Goal: Task Accomplishment & Management: Manage account settings

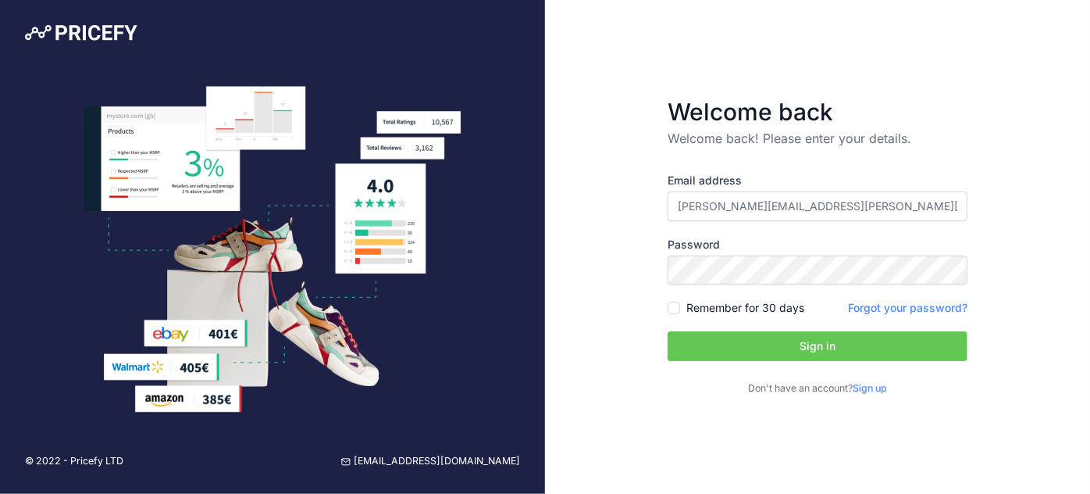
drag, startPoint x: 863, startPoint y: 201, endPoint x: 562, endPoint y: 211, distance: 300.8
click at [562, 209] on div "Welcome back Welcome back! Please enter your details. Email address [PERSON_NAM…" at bounding box center [817, 247] width 545 height 494
type input "[PERSON_NAME][EMAIL_ADDRESS][DOMAIN_NAME]"
click at [816, 348] on button "Sign in" at bounding box center [818, 346] width 300 height 30
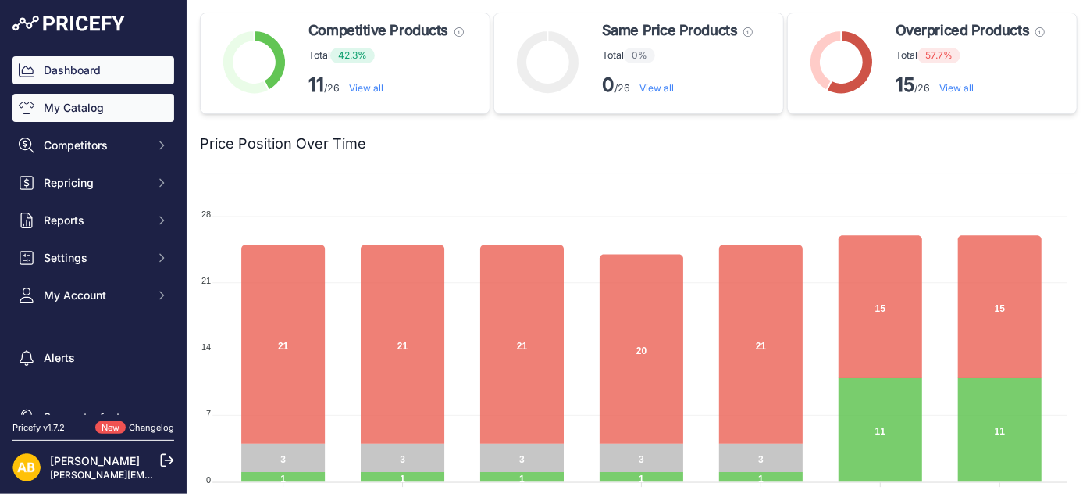
click at [94, 118] on link "My Catalog" at bounding box center [93, 108] width 162 height 28
click at [76, 103] on link "My Catalog" at bounding box center [93, 108] width 162 height 28
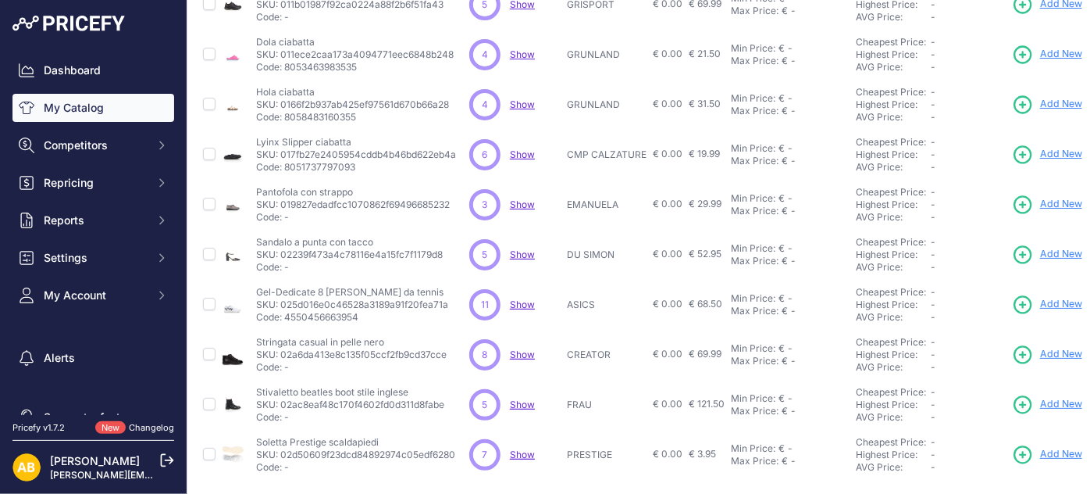
scroll to position [453, 0]
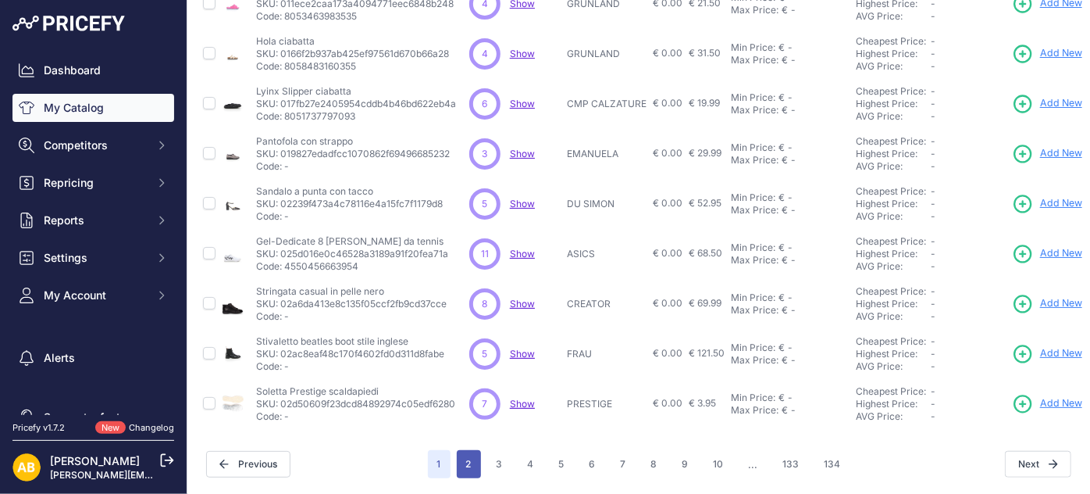
click at [464, 450] on button "2" at bounding box center [469, 464] width 24 height 28
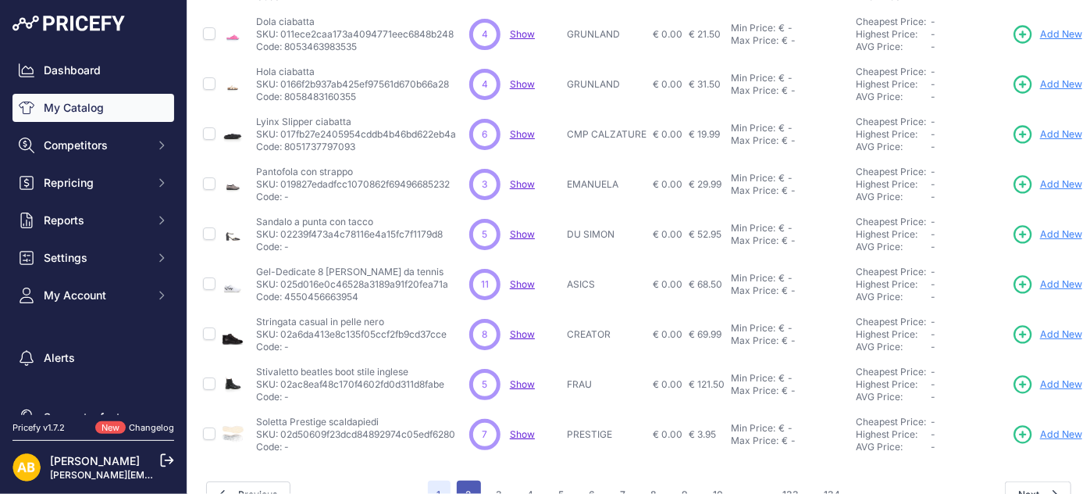
scroll to position [493, 0]
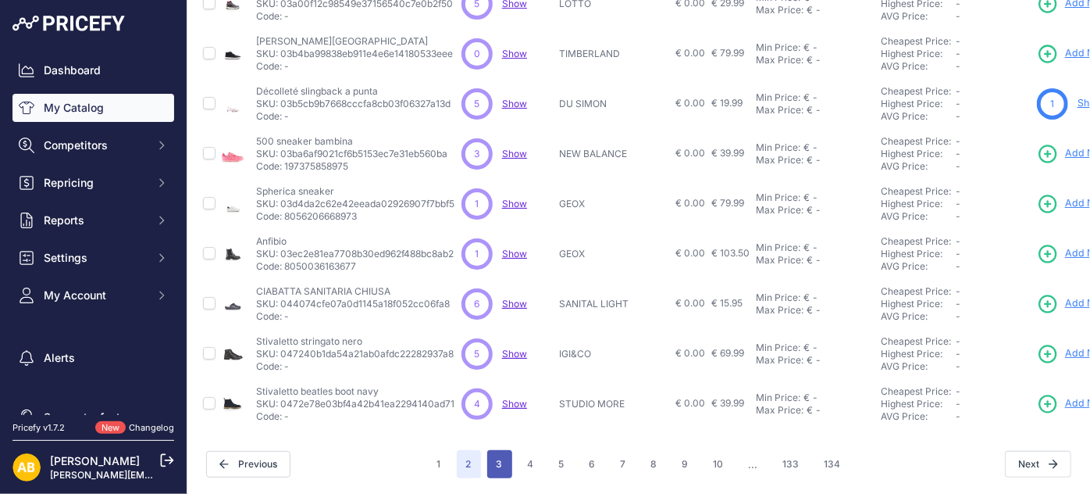
scroll to position [453, 0]
click at [434, 455] on button "1" at bounding box center [439, 464] width 23 height 28
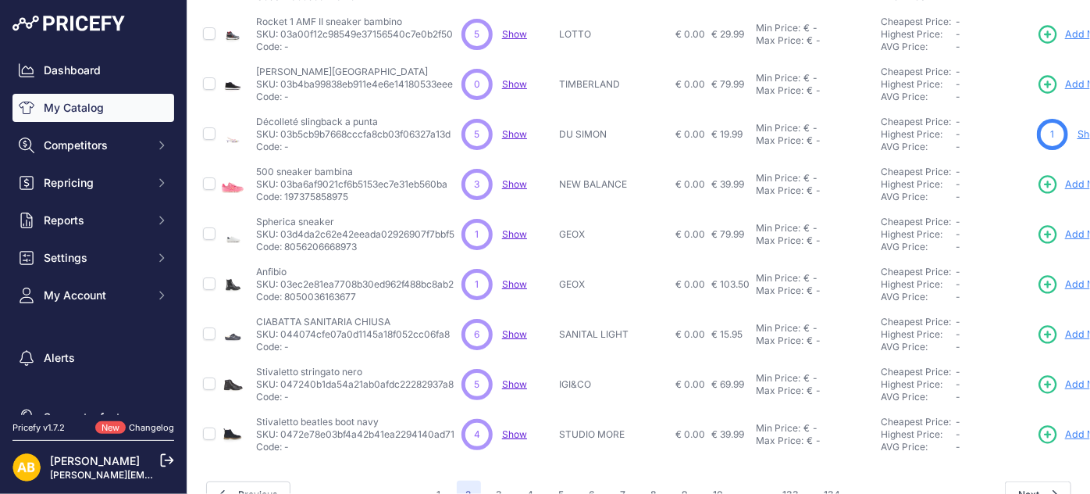
scroll to position [493, 0]
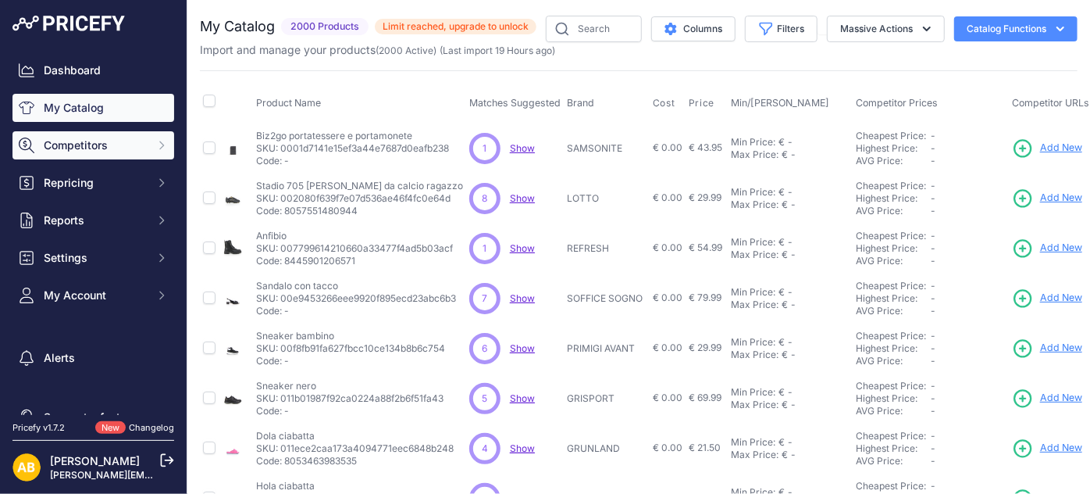
click at [52, 140] on span "Competitors" at bounding box center [95, 145] width 102 height 16
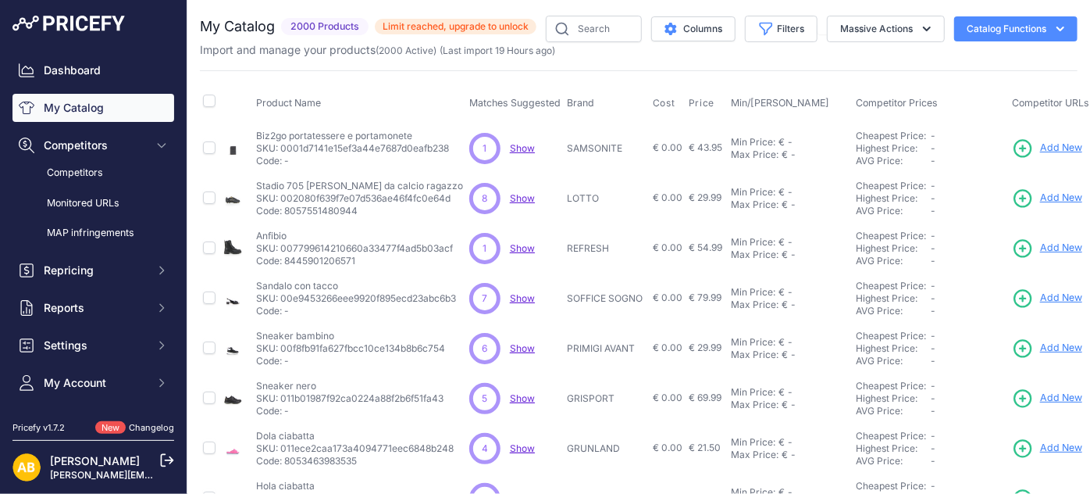
drag, startPoint x: 104, startPoint y: 166, endPoint x: 201, endPoint y: 174, distance: 98.0
click at [104, 166] on link "Competitors" at bounding box center [93, 172] width 162 height 27
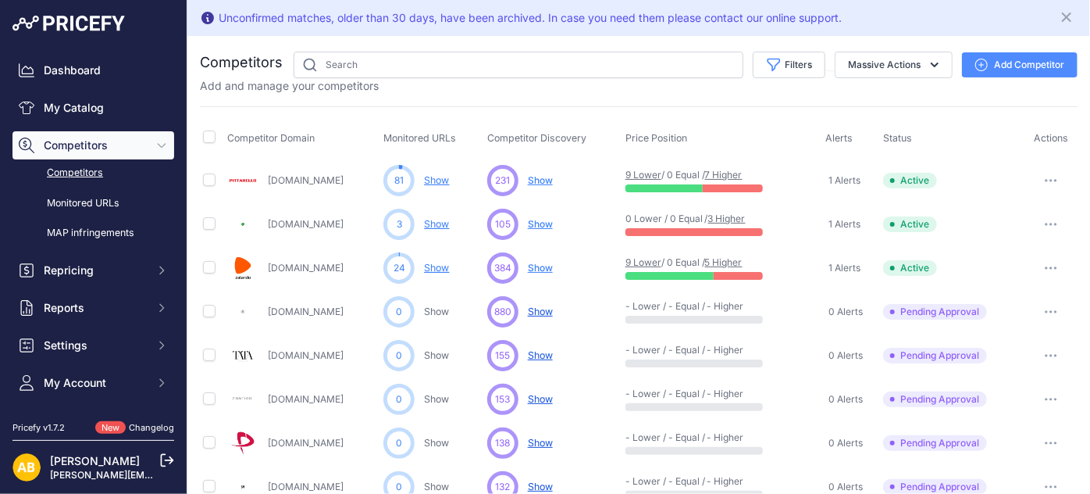
scroll to position [212, 0]
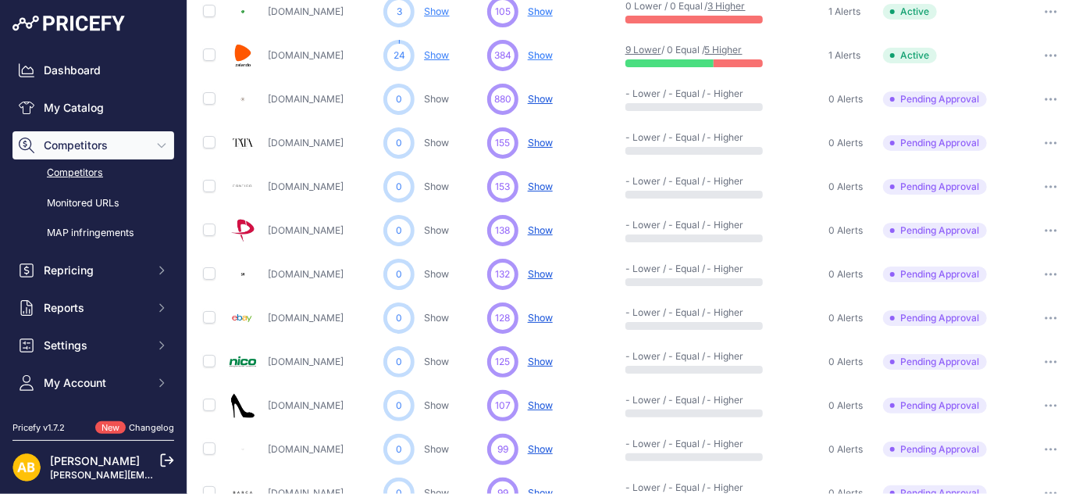
click at [1045, 141] on icon "button" at bounding box center [1051, 142] width 12 height 3
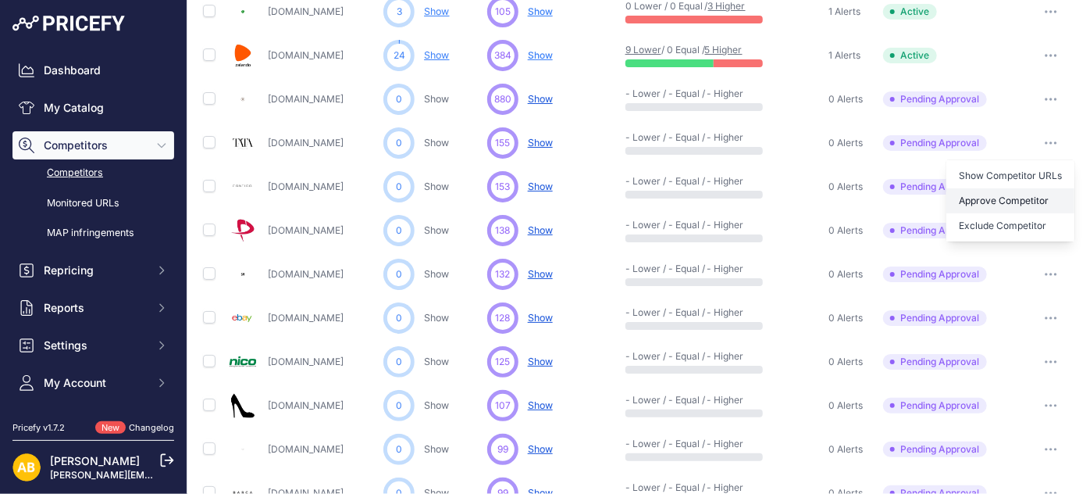
click at [1019, 198] on button "Approve Competitor" at bounding box center [1011, 200] width 128 height 25
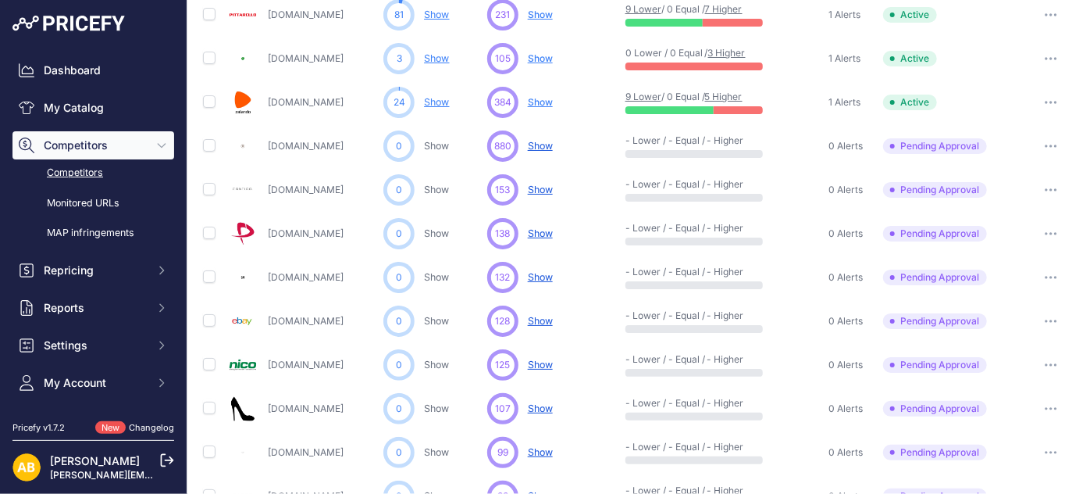
click at [1046, 233] on icon "button" at bounding box center [1047, 234] width 2 height 2
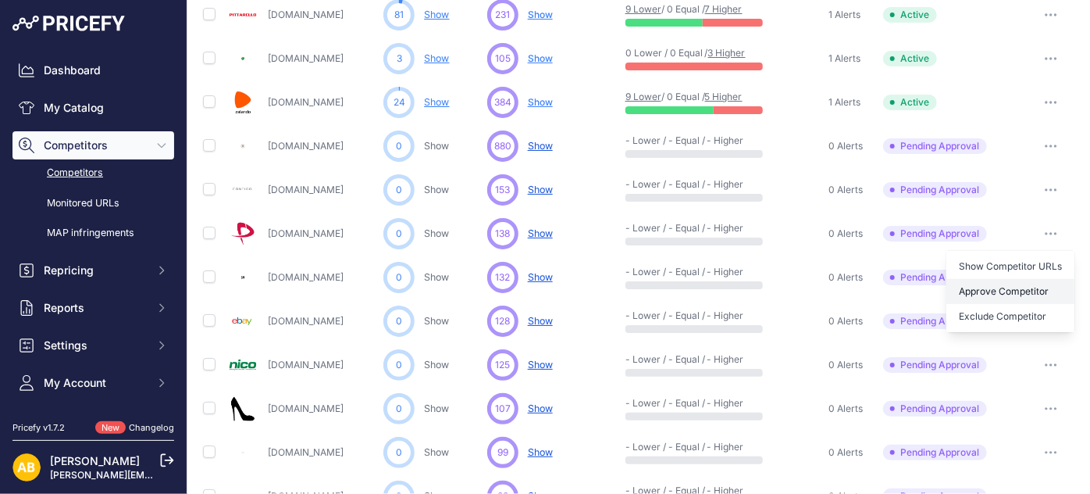
click at [1014, 291] on button "Approve Competitor" at bounding box center [1011, 291] width 128 height 25
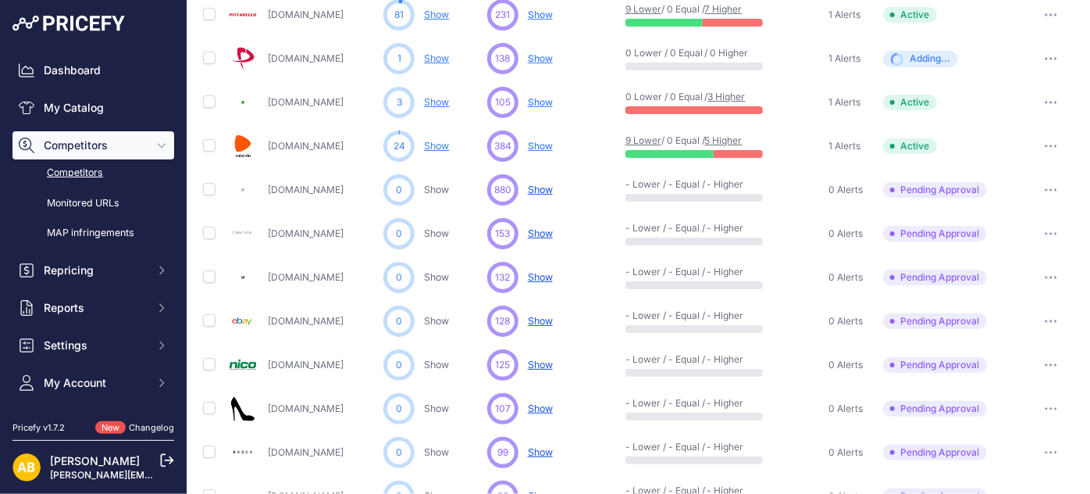
click at [1046, 364] on icon "button" at bounding box center [1047, 365] width 2 height 2
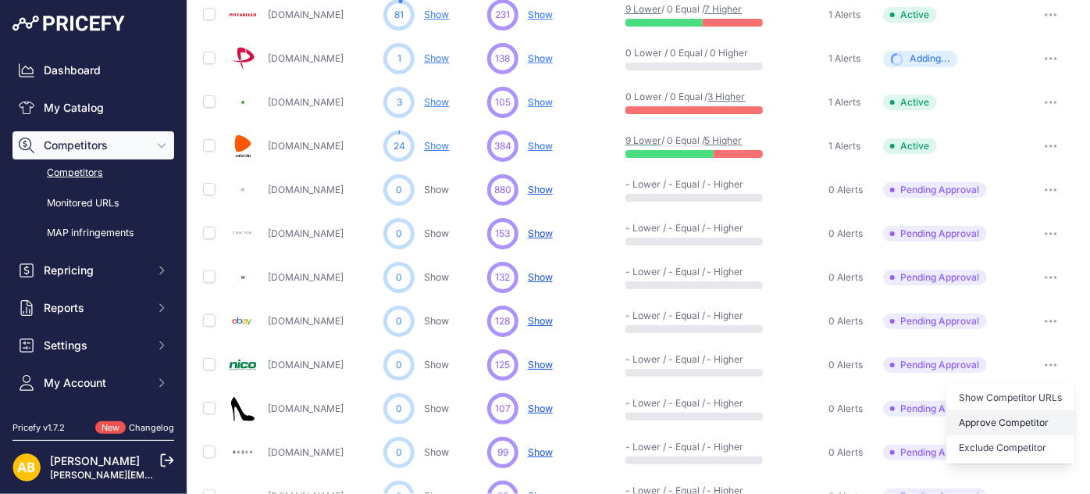
click at [1004, 419] on button "Approve Competitor" at bounding box center [1011, 422] width 128 height 25
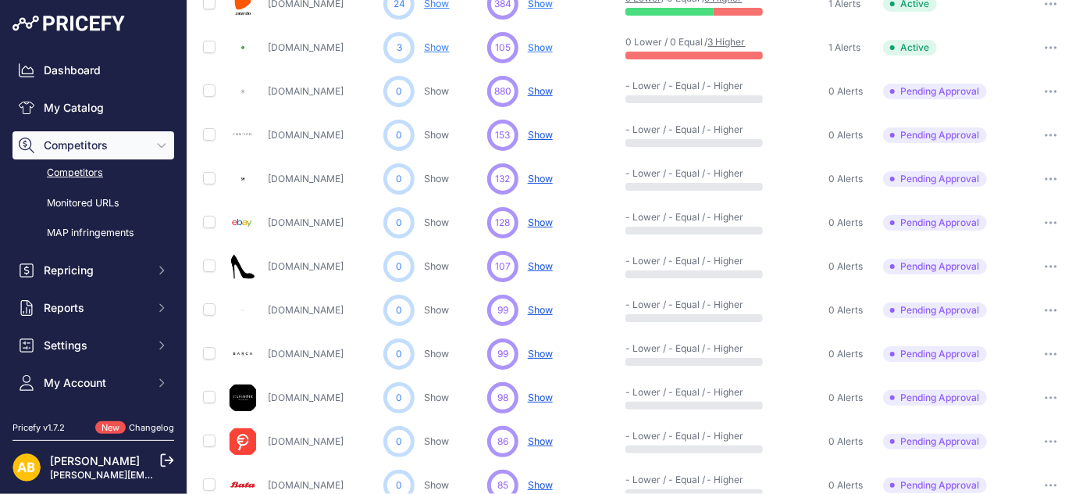
scroll to position [465, 0]
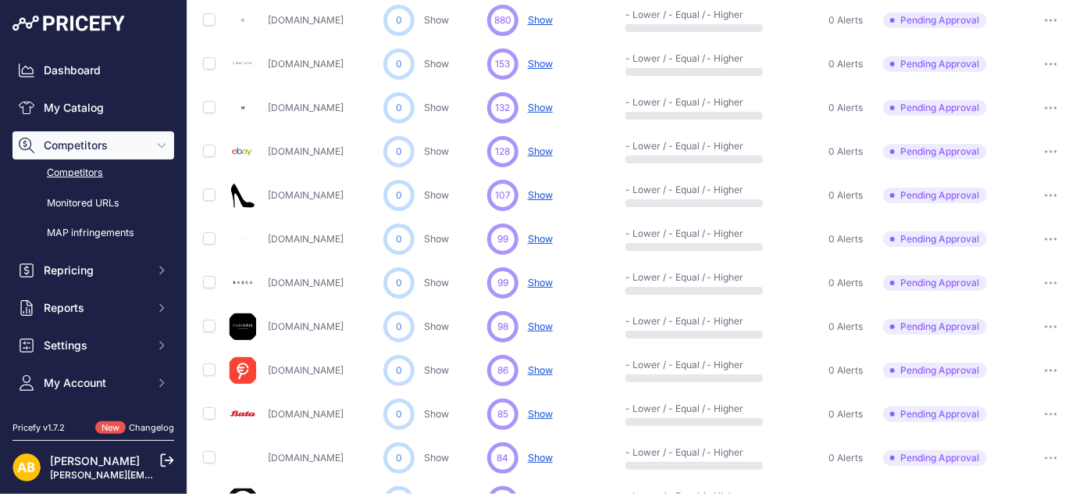
click at [1036, 407] on button "button" at bounding box center [1051, 414] width 31 height 22
click at [1008, 465] on button "Approve Competitor" at bounding box center [1011, 471] width 128 height 25
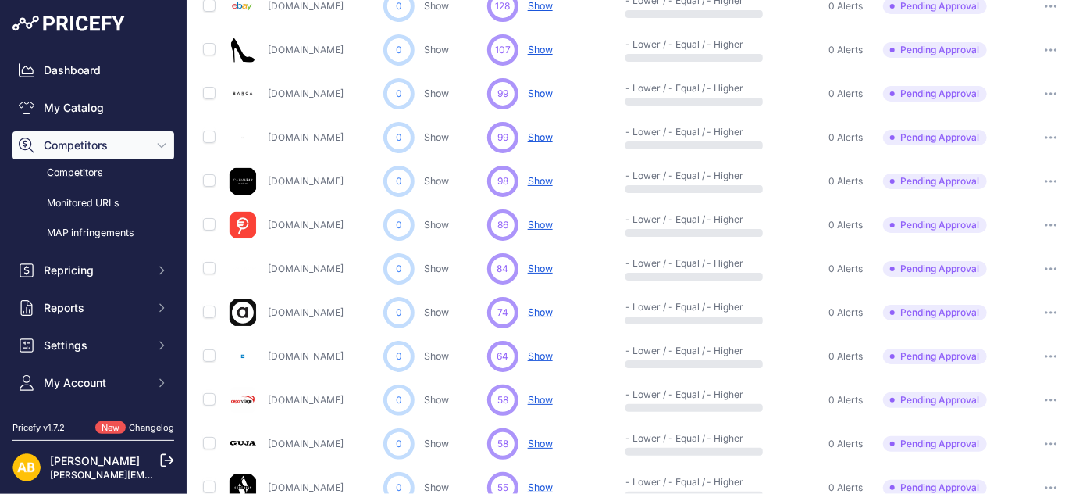
scroll to position [678, 0]
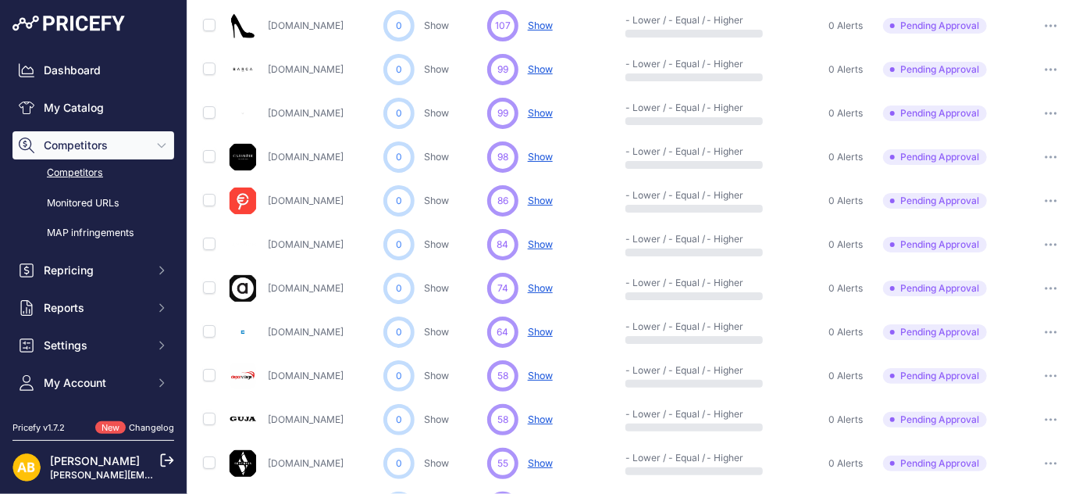
click at [1046, 375] on icon "button" at bounding box center [1047, 376] width 2 height 2
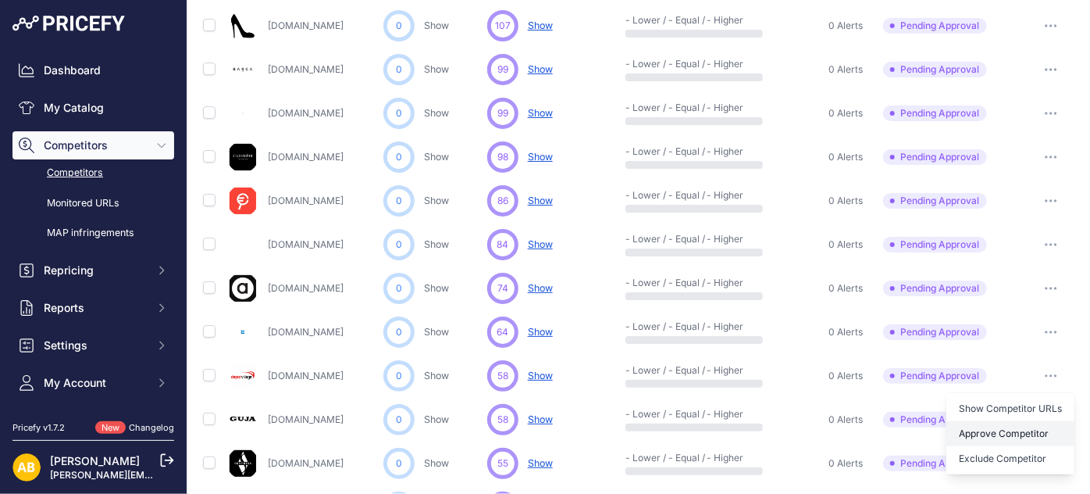
scroll to position [636, 0]
click at [995, 431] on button "Approve Competitor" at bounding box center [1011, 432] width 128 height 25
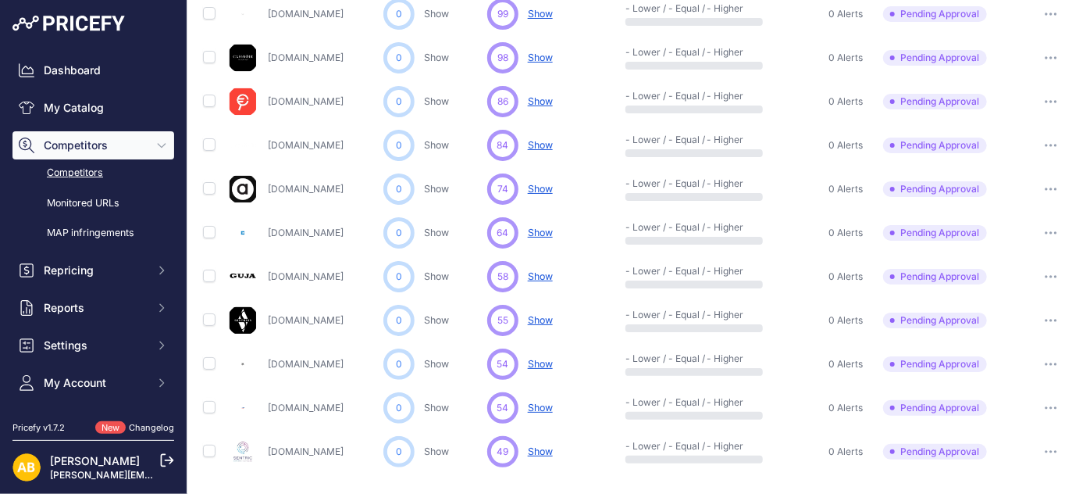
scroll to position [862, 0]
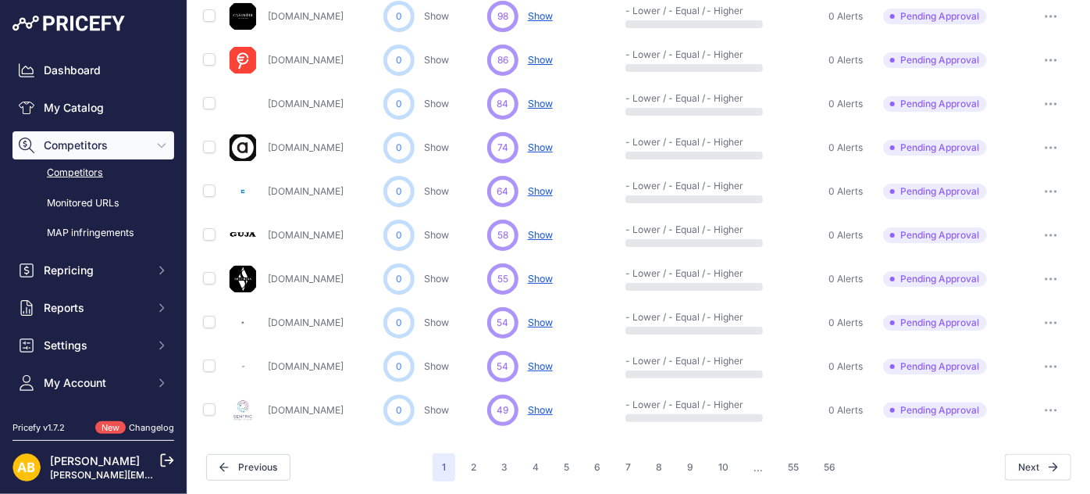
click at [1043, 365] on button "button" at bounding box center [1051, 366] width 31 height 22
click at [1018, 422] on button "Approve Competitor" at bounding box center [1011, 424] width 128 height 25
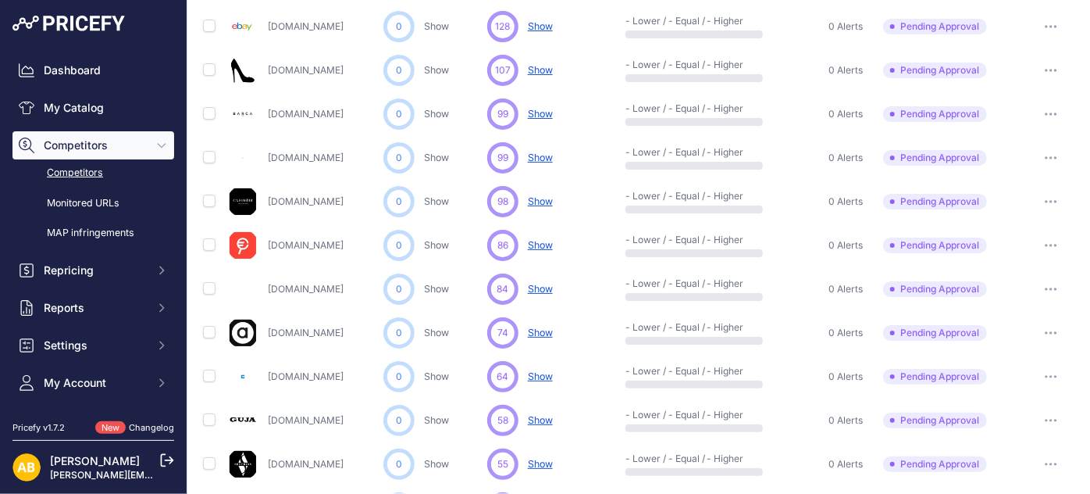
scroll to position [821, 0]
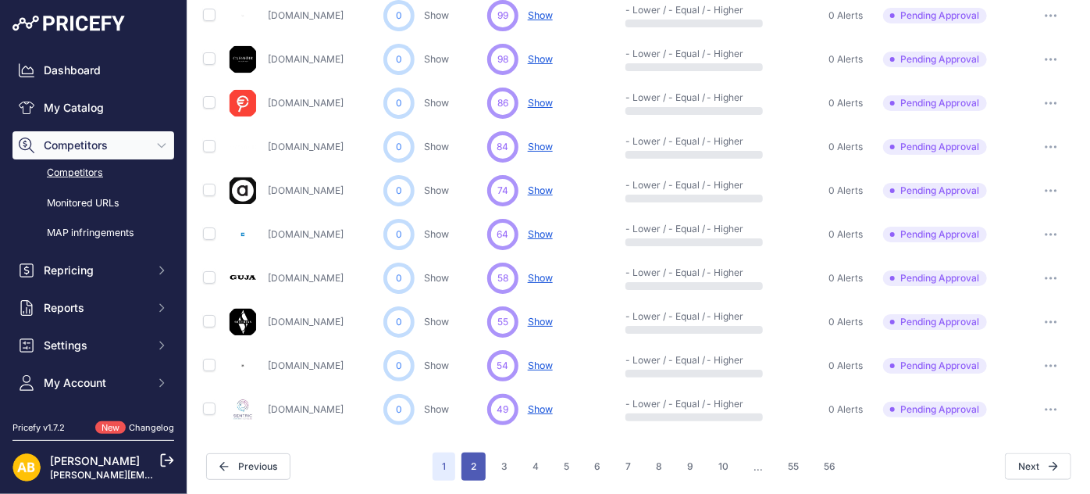
click at [466, 462] on button "2" at bounding box center [474, 466] width 24 height 28
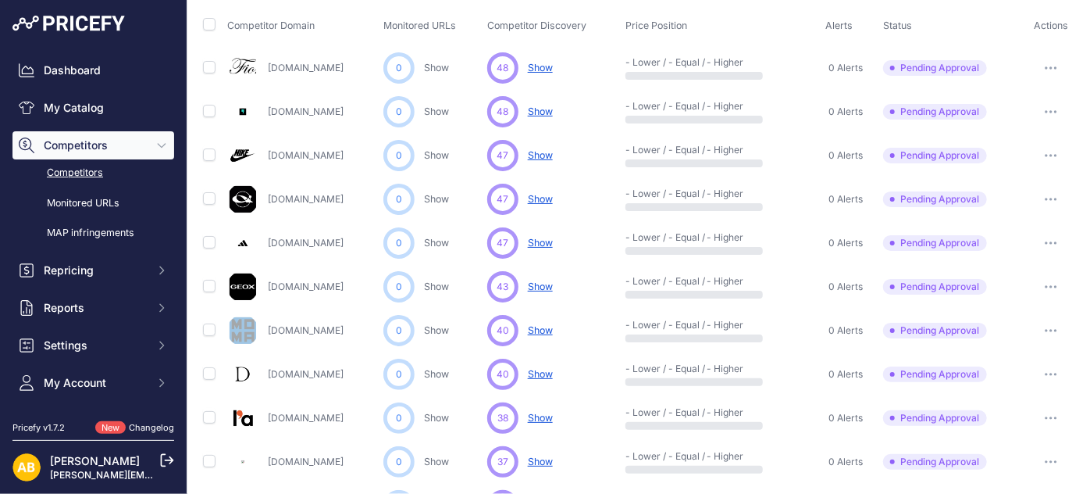
scroll to position [111, 0]
click at [1045, 199] on icon "button" at bounding box center [1051, 200] width 12 height 3
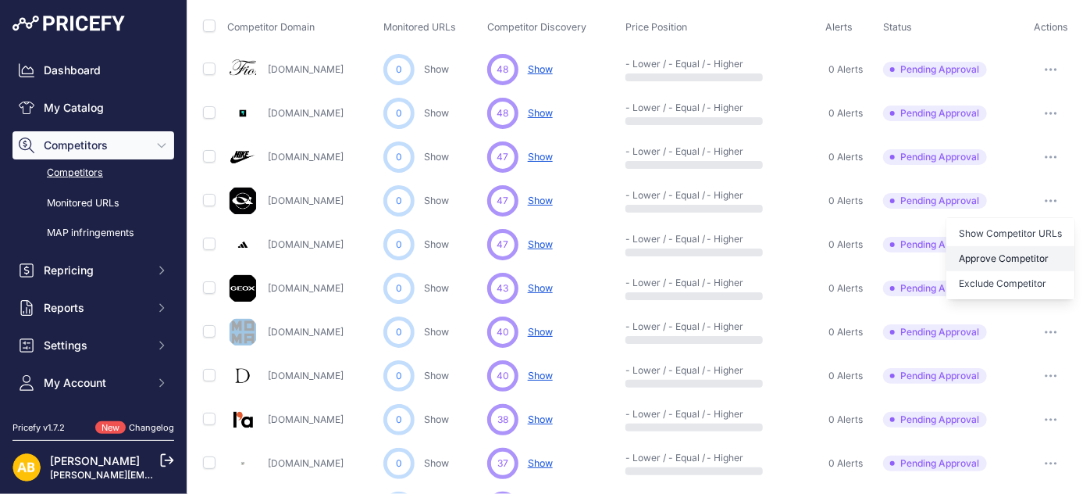
click at [995, 249] on button "Approve Competitor" at bounding box center [1011, 258] width 128 height 25
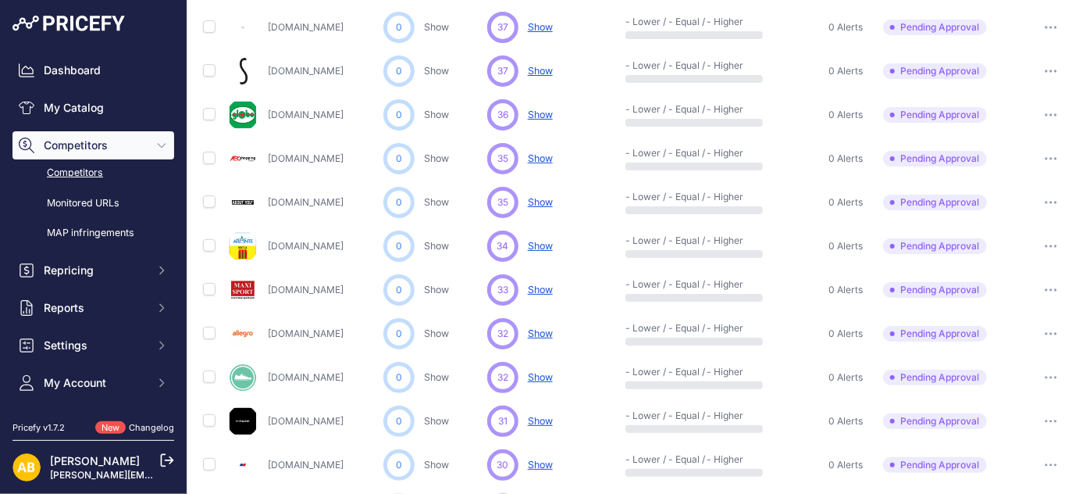
scroll to position [639, 0]
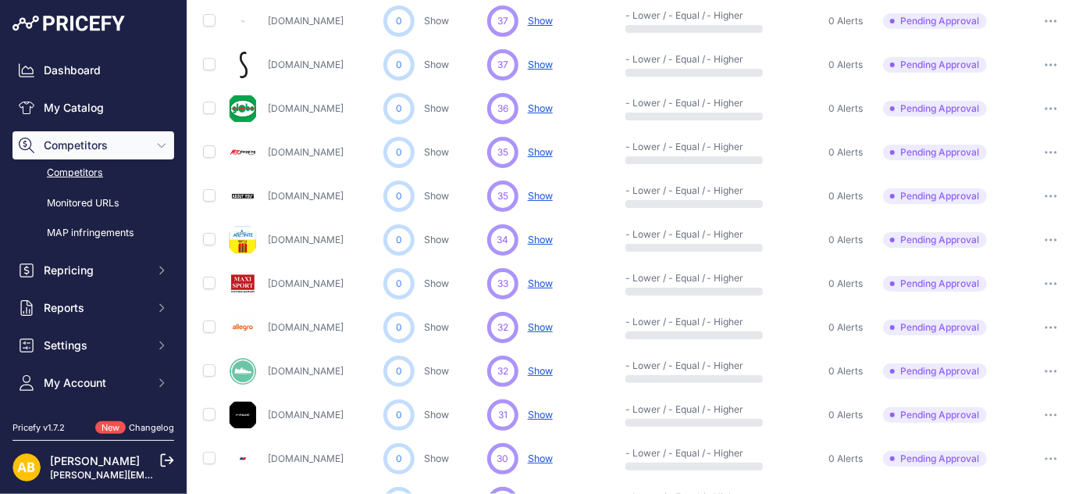
click at [1043, 278] on button "button" at bounding box center [1051, 284] width 31 height 22
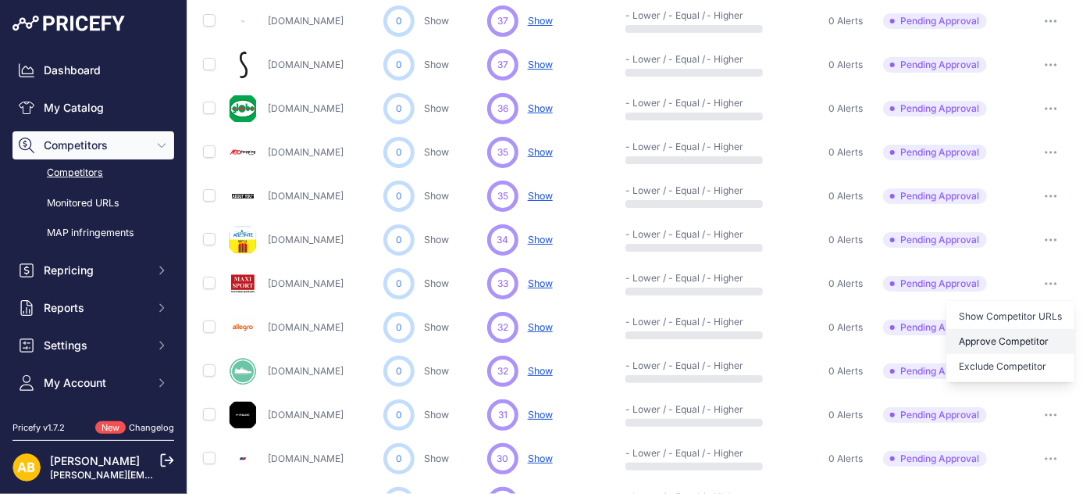
click at [1014, 334] on button "Approve Competitor" at bounding box center [1011, 341] width 128 height 25
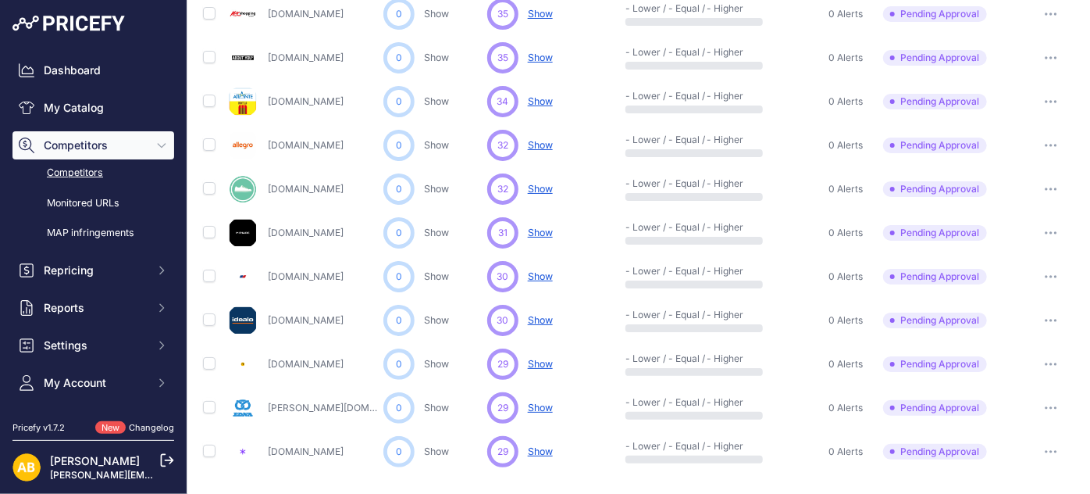
scroll to position [862, 0]
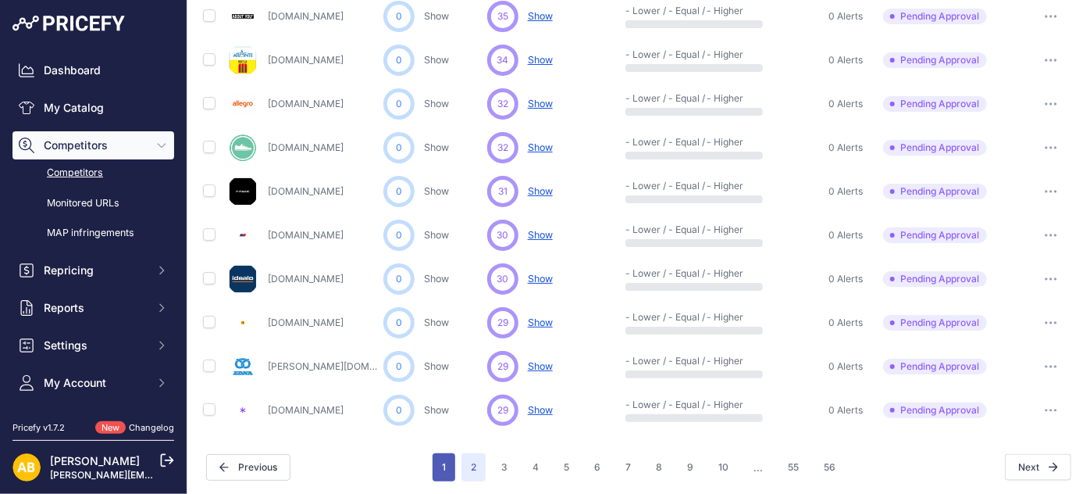
click at [441, 469] on button "1" at bounding box center [444, 467] width 23 height 28
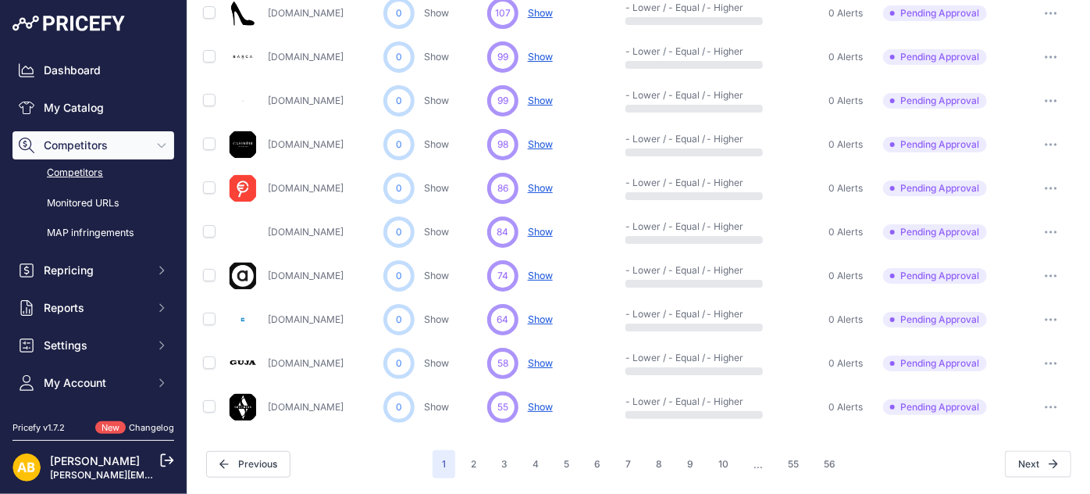
scroll to position [820, 0]
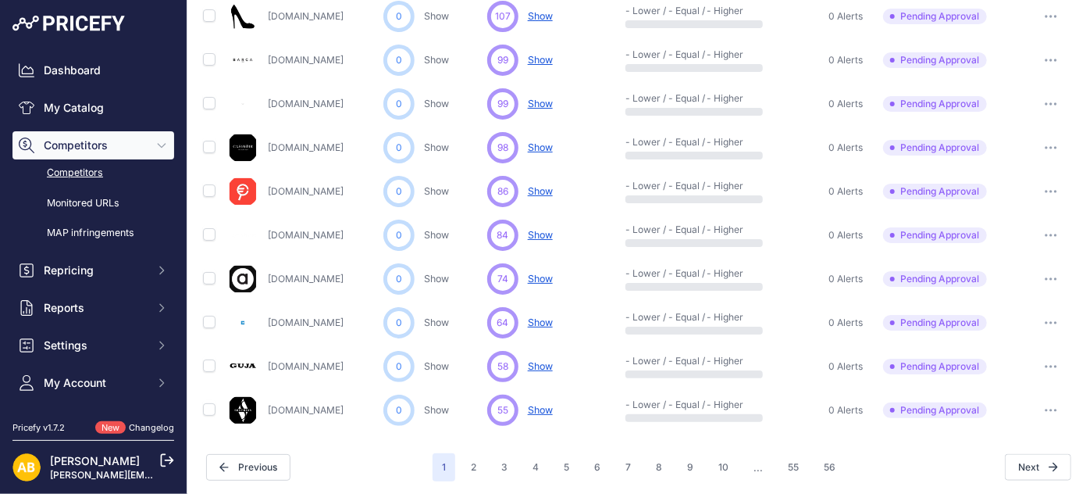
click at [1045, 102] on icon "button" at bounding box center [1051, 103] width 12 height 3
click at [993, 159] on button "Approve Competitor" at bounding box center [1011, 161] width 128 height 25
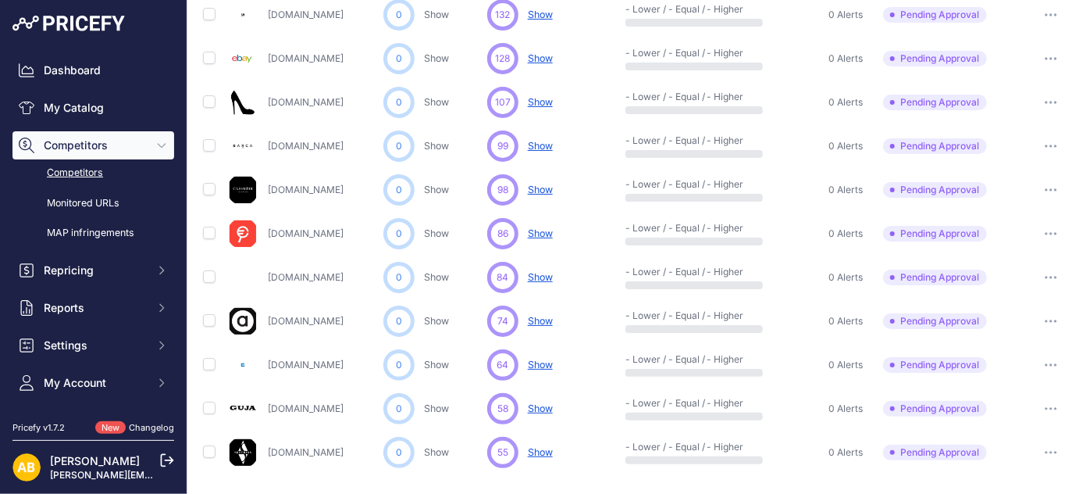
click at [1040, 103] on button "button" at bounding box center [1051, 102] width 31 height 22
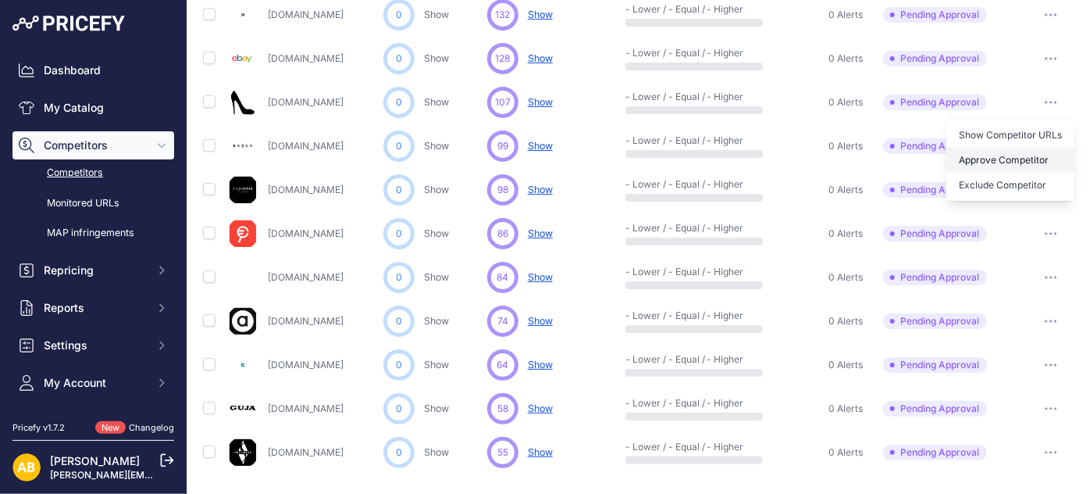
click at [1012, 155] on button "Approve Competitor" at bounding box center [1011, 160] width 128 height 25
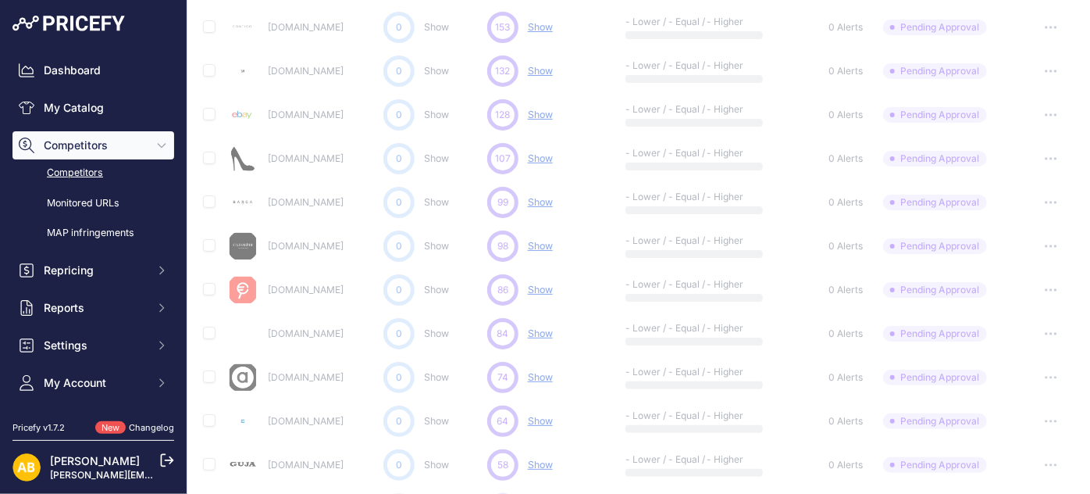
scroll to position [679, 0]
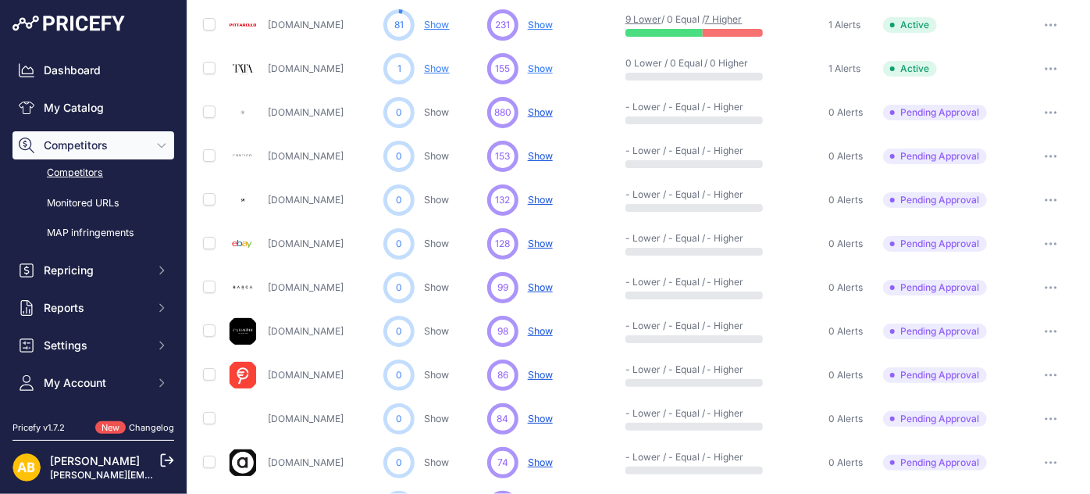
click at [1045, 155] on icon "button" at bounding box center [1051, 156] width 12 height 3
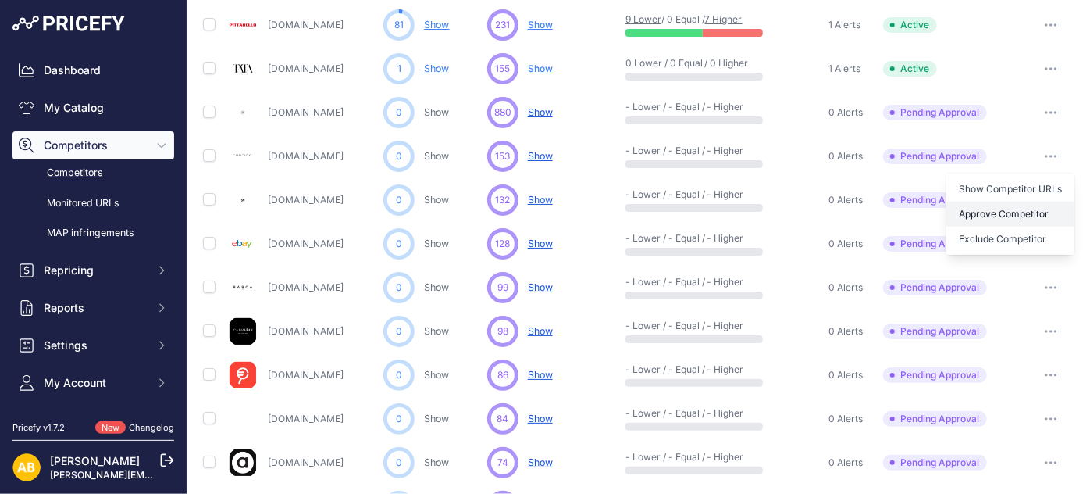
click at [1016, 212] on button "Approve Competitor" at bounding box center [1011, 213] width 128 height 25
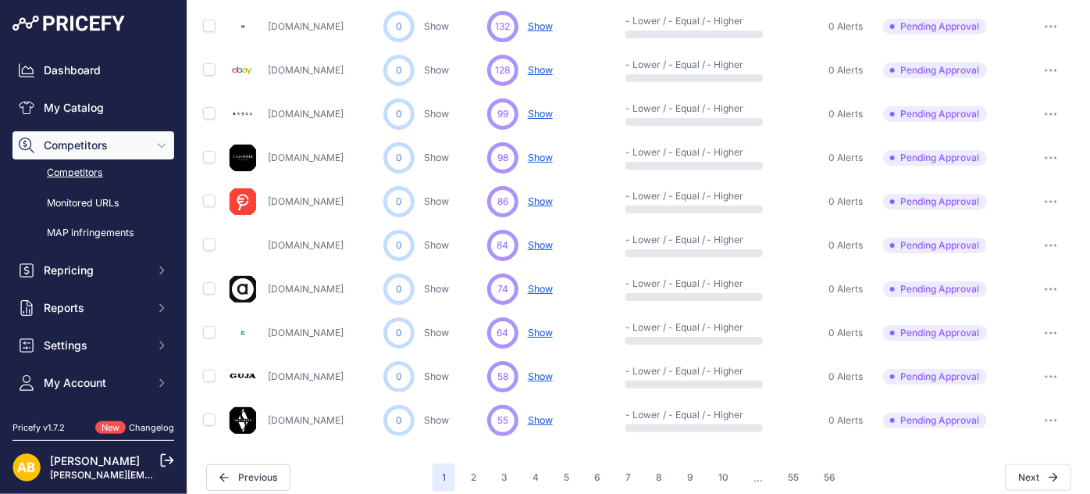
scroll to position [862, 0]
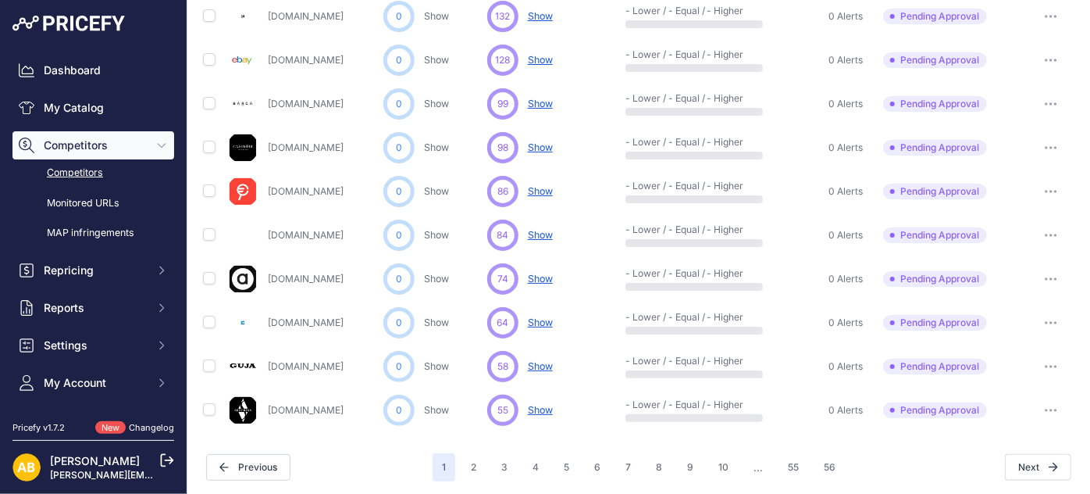
click at [1037, 322] on button "button" at bounding box center [1051, 323] width 31 height 22
click at [987, 384] on button "Approve Competitor" at bounding box center [1011, 380] width 128 height 25
click at [1037, 408] on button "button" at bounding box center [1051, 410] width 31 height 22
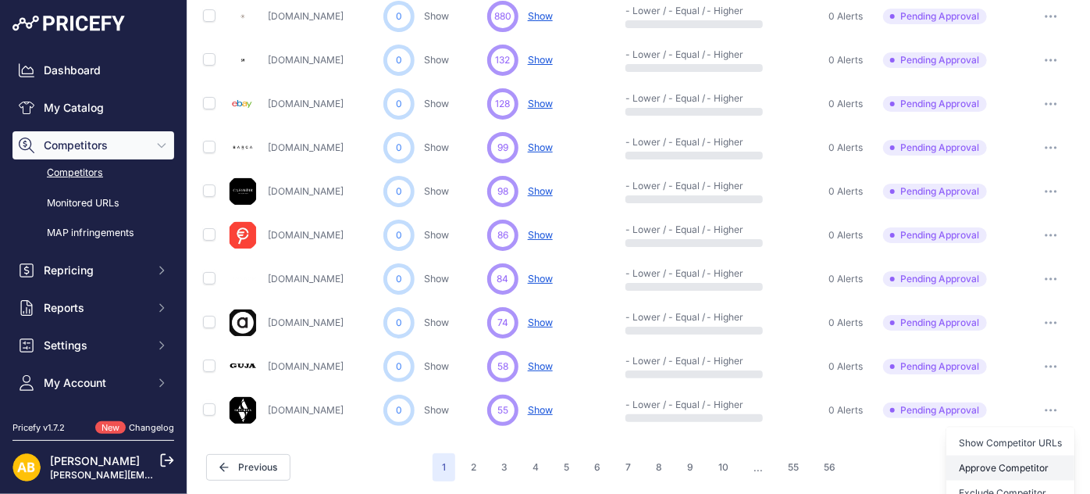
click at [1006, 462] on button "Approve Competitor" at bounding box center [1011, 467] width 128 height 25
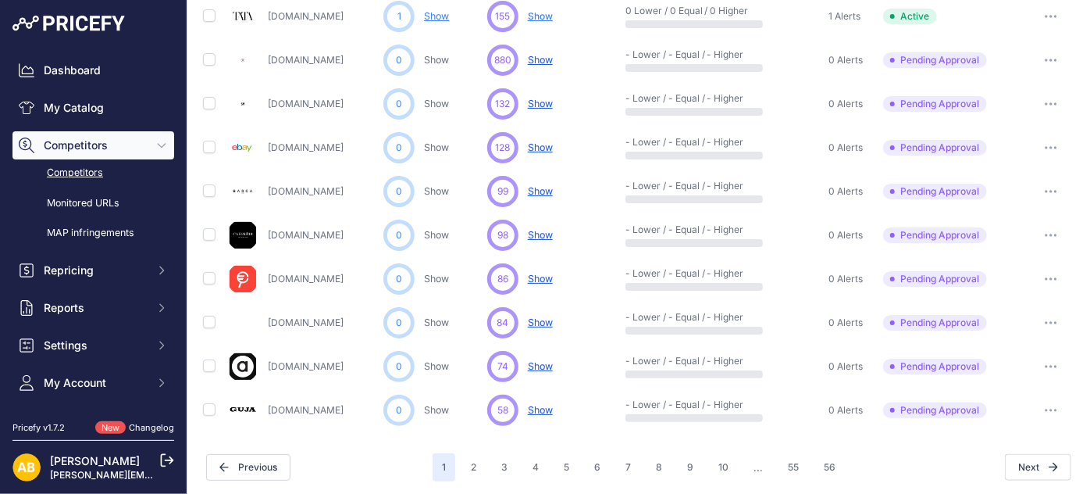
scroll to position [820, 0]
click at [476, 462] on button "2" at bounding box center [474, 467] width 24 height 28
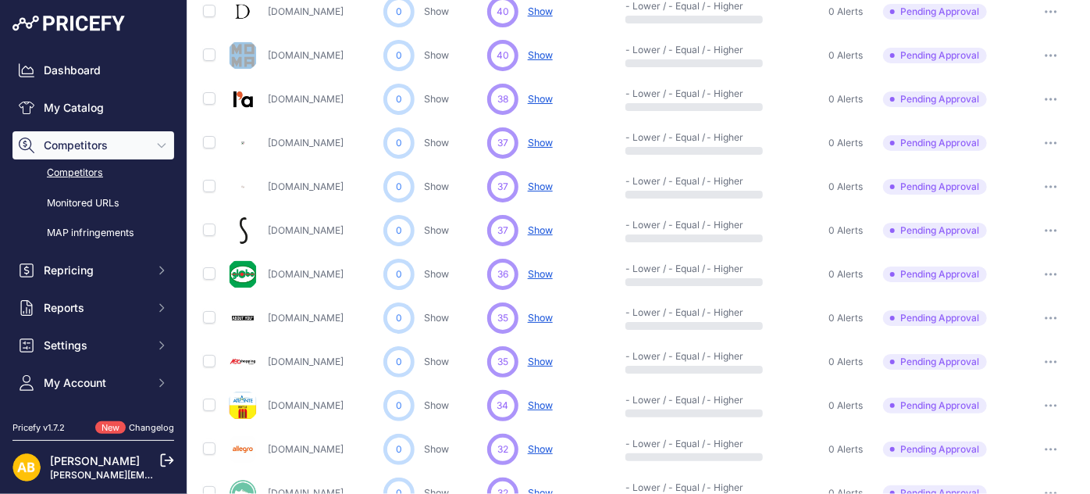
scroll to position [465, 0]
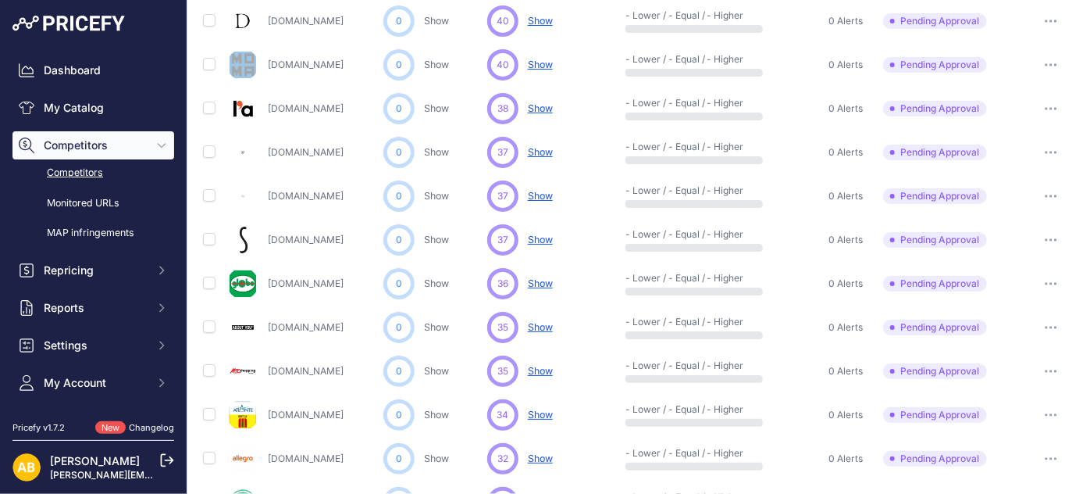
click at [1045, 194] on icon "button" at bounding box center [1051, 195] width 12 height 3
click at [997, 245] on button "Approve Competitor" at bounding box center [1011, 253] width 128 height 25
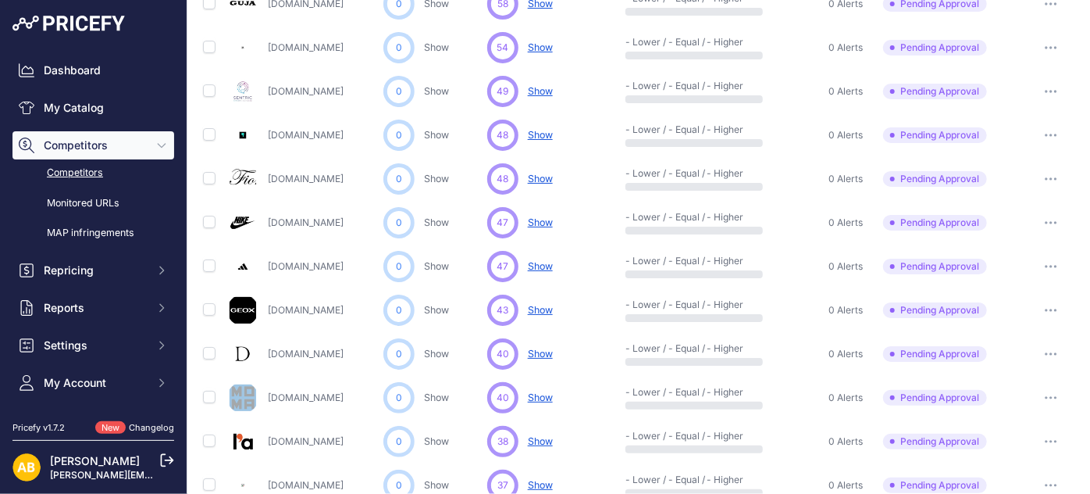
scroll to position [81, 0]
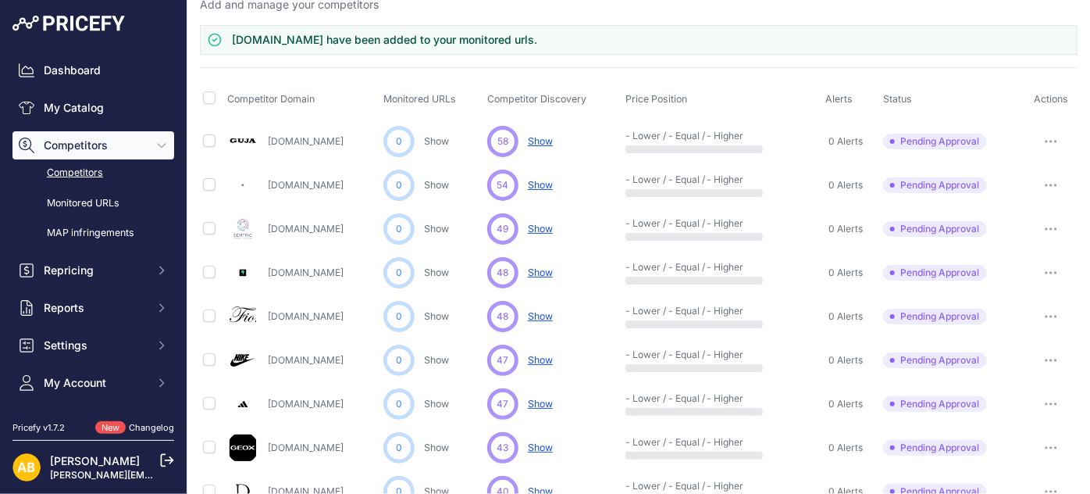
click at [1045, 140] on button "button" at bounding box center [1051, 141] width 31 height 22
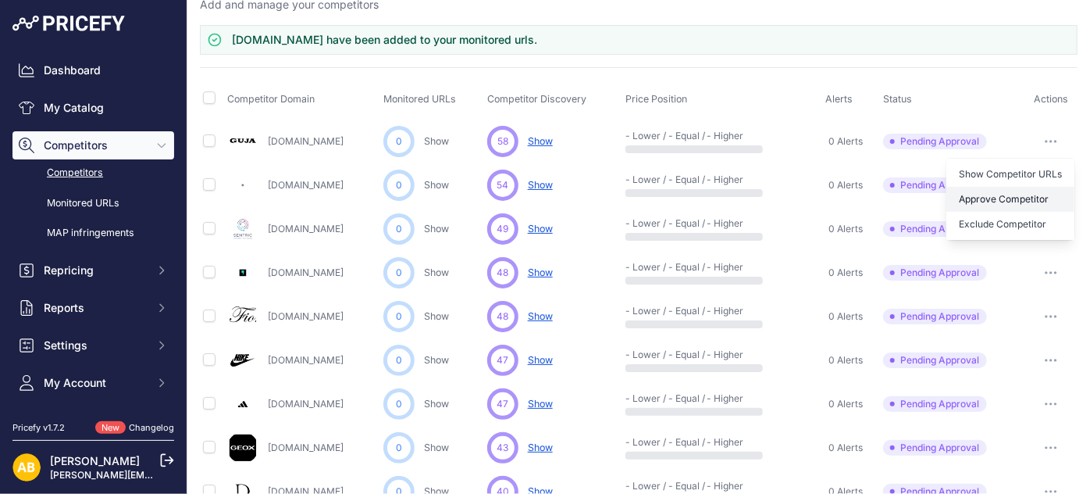
click at [1006, 187] on button "Approve Competitor" at bounding box center [1011, 199] width 128 height 25
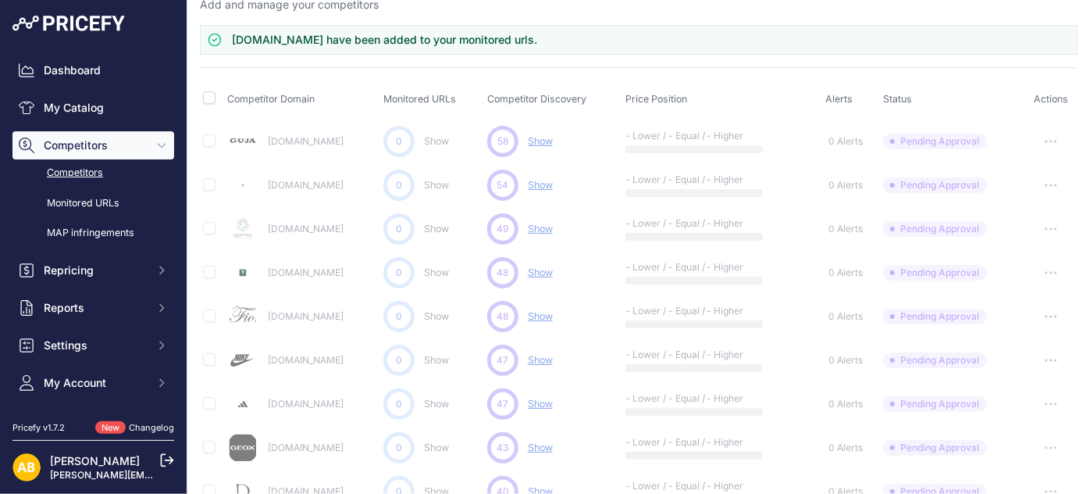
drag, startPoint x: 1005, startPoint y: 184, endPoint x: 940, endPoint y: 77, distance: 126.2
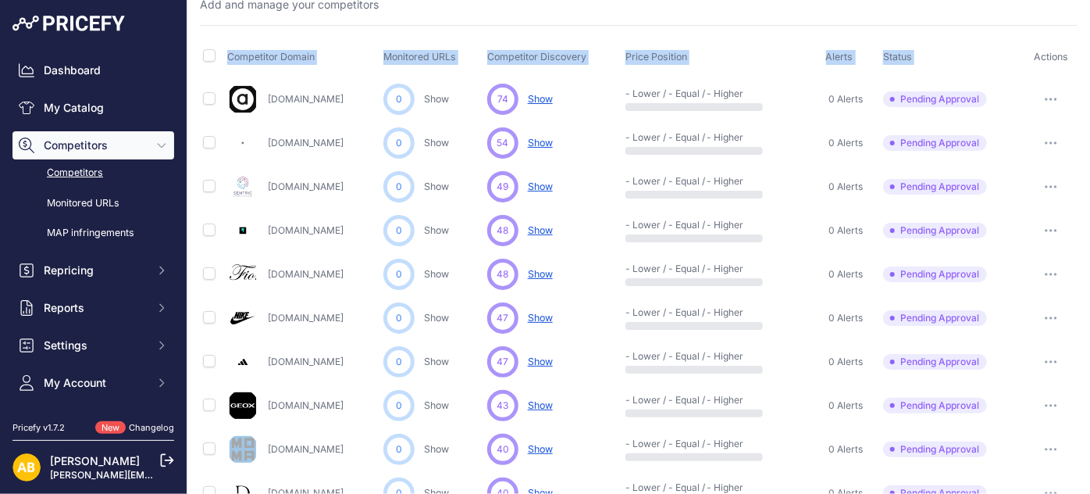
click at [940, 80] on td "Pending Approval This competitor must be approved in order to monitor their URL…" at bounding box center [952, 99] width 144 height 45
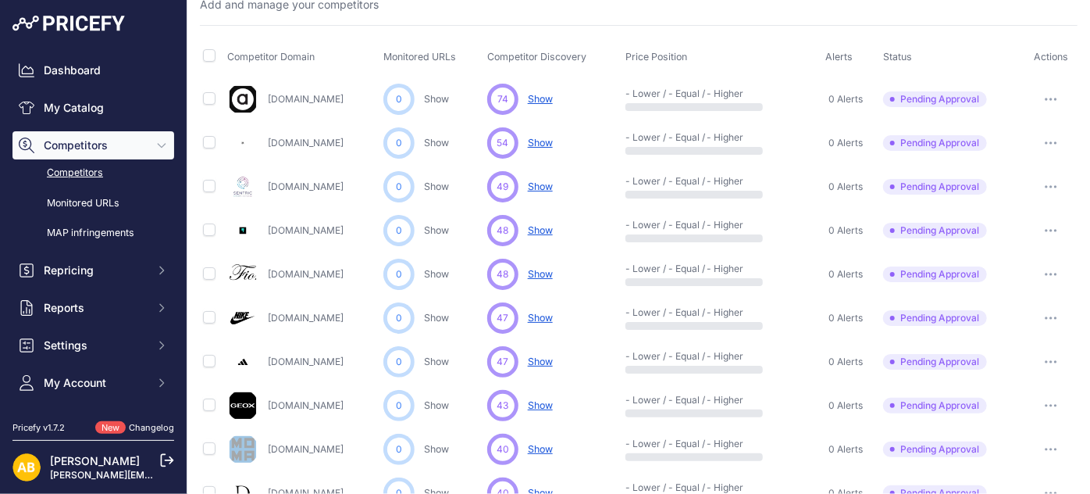
click at [801, 66] on th "Price Position" at bounding box center [722, 57] width 201 height 39
click at [1036, 230] on button "button" at bounding box center [1051, 230] width 31 height 22
click at [947, 280] on button "Approve Competitor" at bounding box center [1011, 288] width 128 height 25
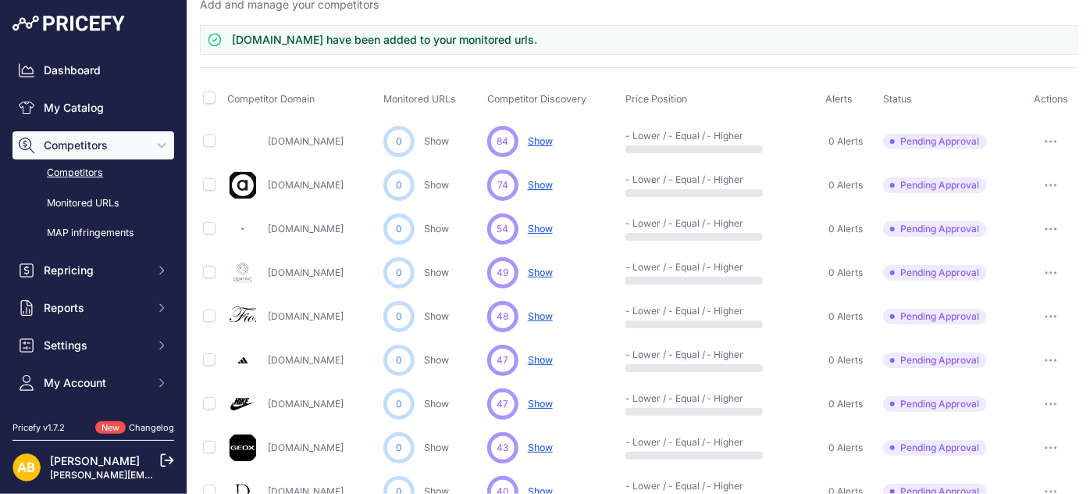
click at [1045, 184] on icon "button" at bounding box center [1051, 185] width 12 height 3
click at [1008, 239] on button "Approve Competitor" at bounding box center [1011, 242] width 128 height 25
click at [1046, 141] on icon "button" at bounding box center [1047, 142] width 2 height 2
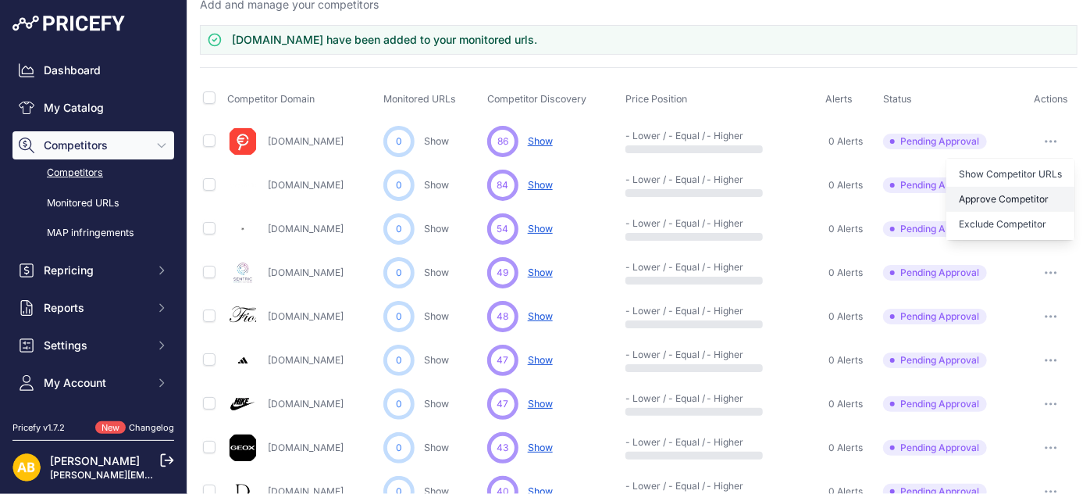
click at [1000, 196] on button "Approve Competitor" at bounding box center [1011, 199] width 128 height 25
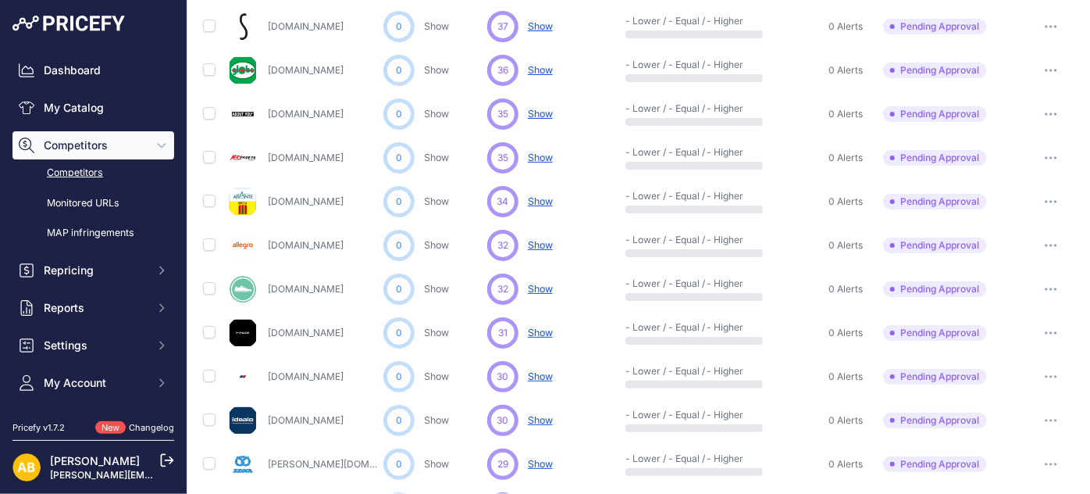
scroll to position [821, 0]
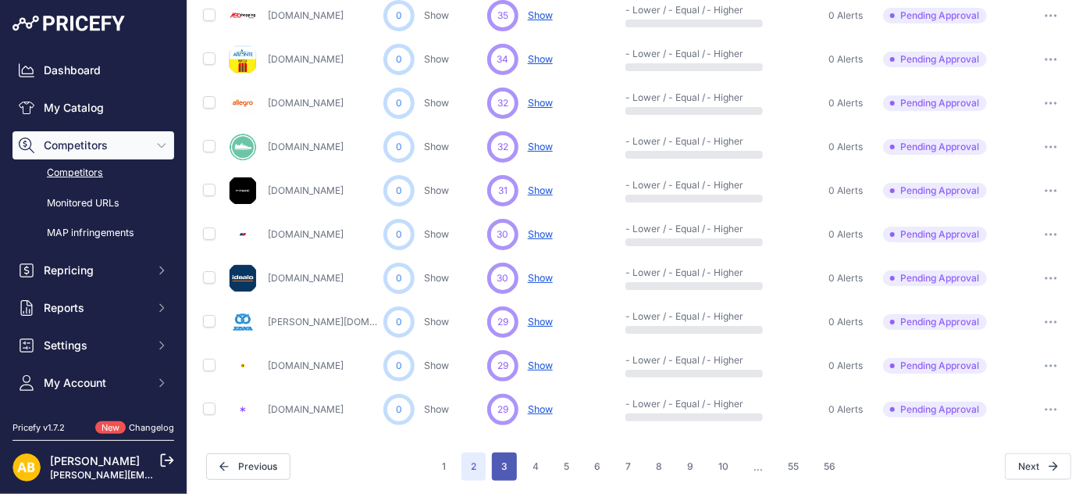
click at [497, 458] on button "3" at bounding box center [504, 466] width 25 height 28
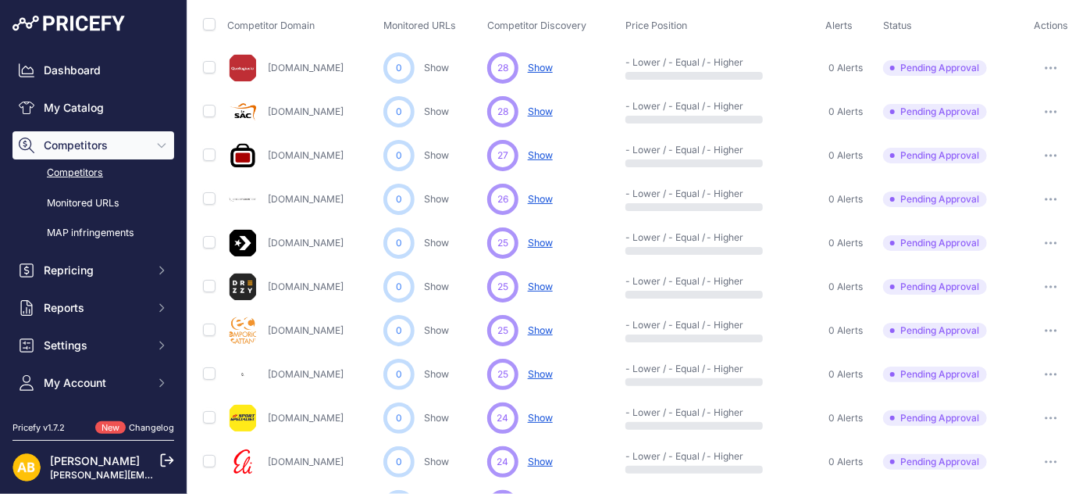
scroll to position [111, 0]
click at [1039, 59] on button "button" at bounding box center [1051, 70] width 31 height 22
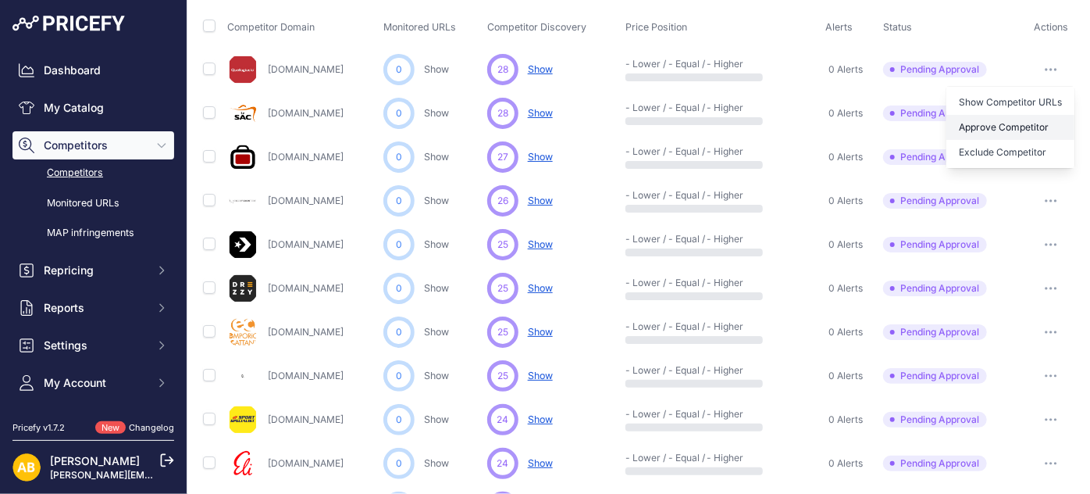
click at [1001, 122] on button "Approve Competitor" at bounding box center [1011, 127] width 128 height 25
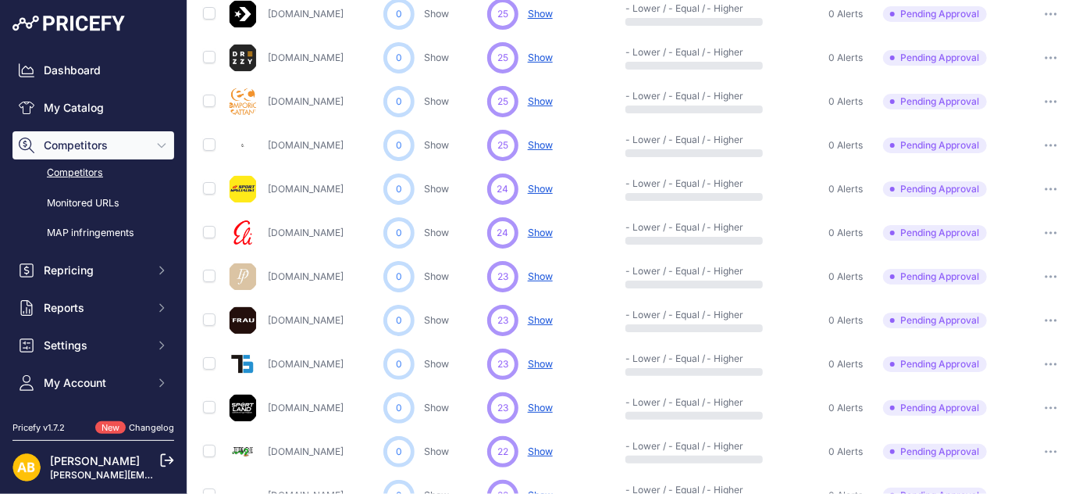
scroll to position [466, 0]
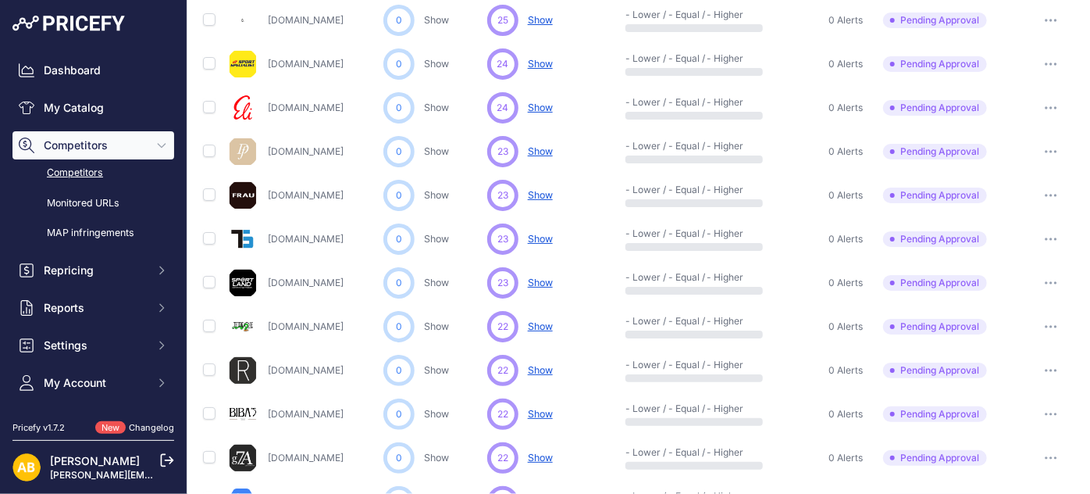
click at [1036, 283] on button "button" at bounding box center [1051, 283] width 31 height 22
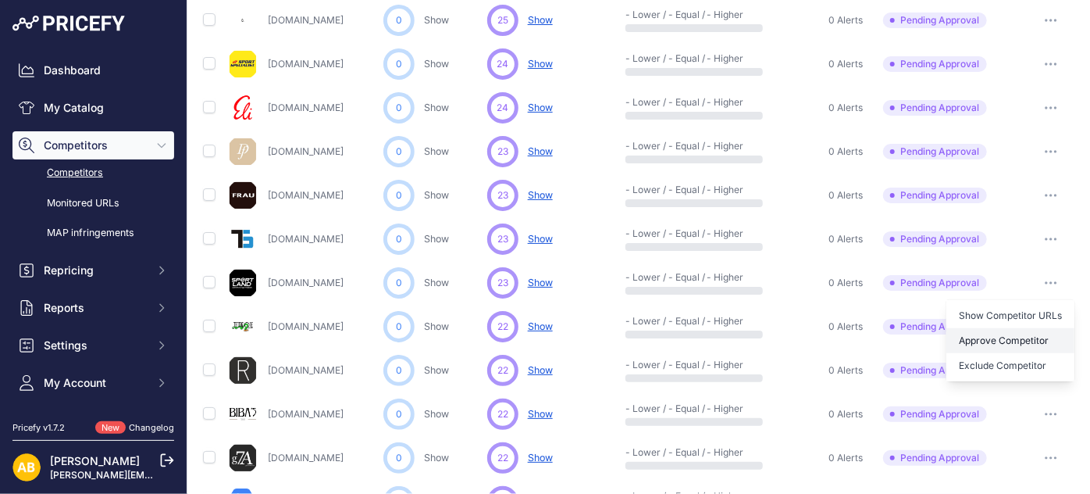
click at [1008, 334] on button "Approve Competitor" at bounding box center [1011, 340] width 128 height 25
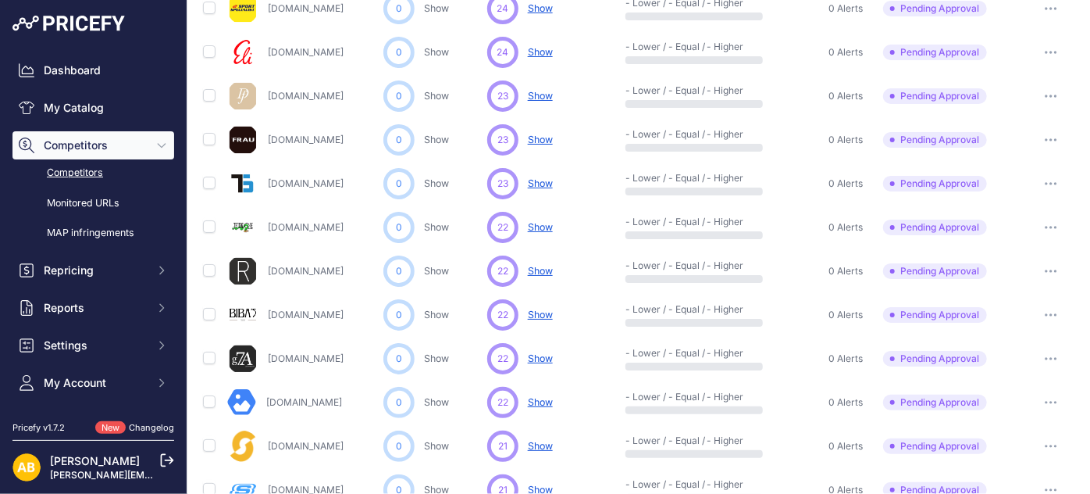
scroll to position [862, 0]
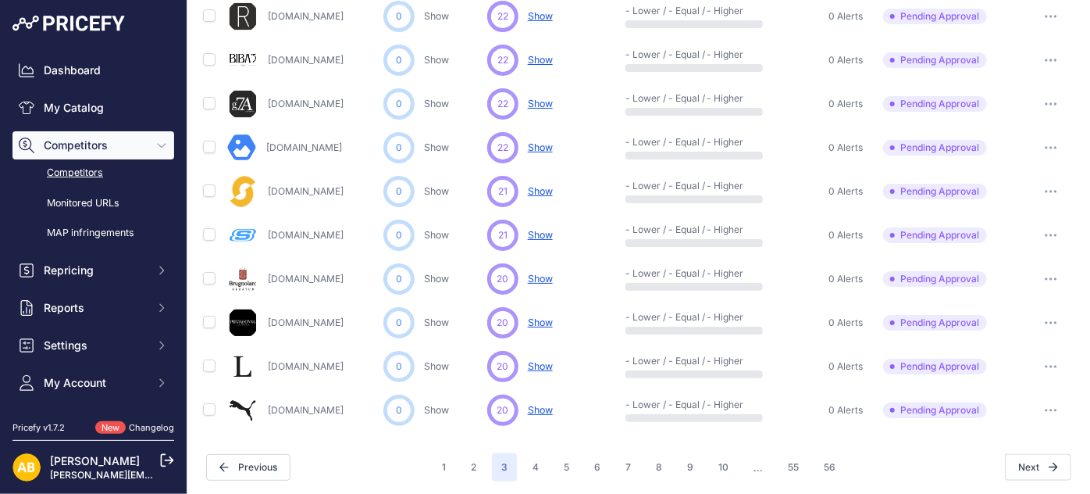
click at [1045, 365] on icon "button" at bounding box center [1051, 366] width 12 height 3
click at [1003, 415] on button "Approve Competitor" at bounding box center [1011, 424] width 128 height 25
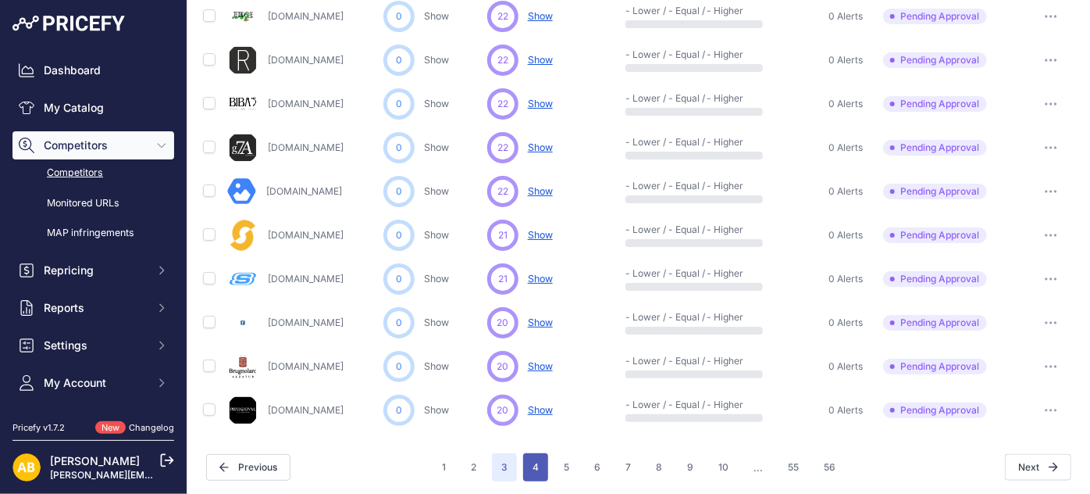
click at [523, 465] on button "4" at bounding box center [535, 467] width 25 height 28
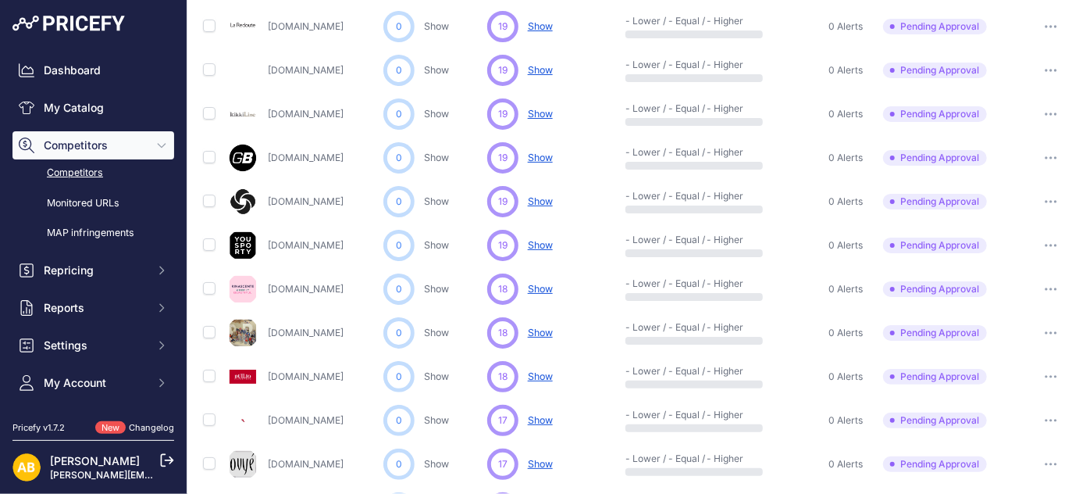
scroll to position [324, 0]
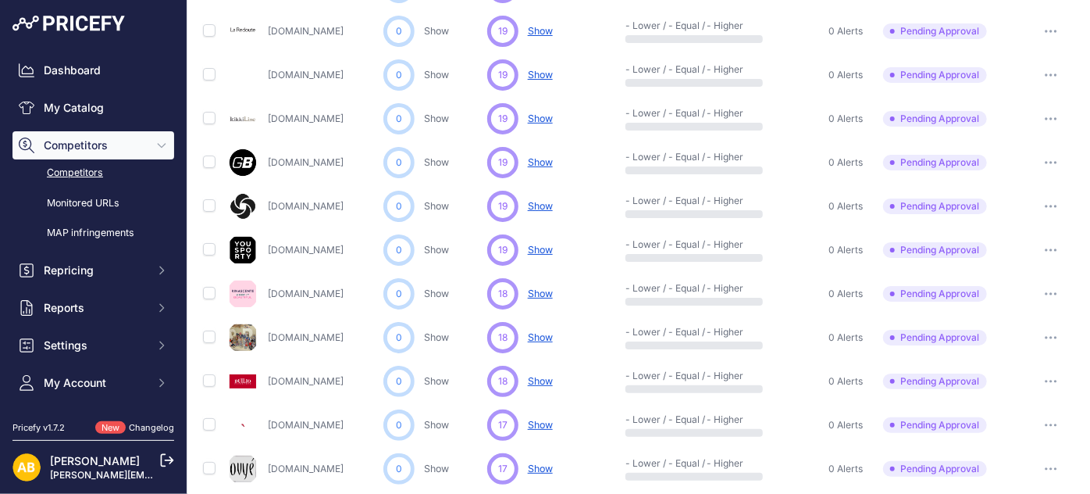
click at [1046, 249] on icon "button" at bounding box center [1047, 250] width 2 height 2
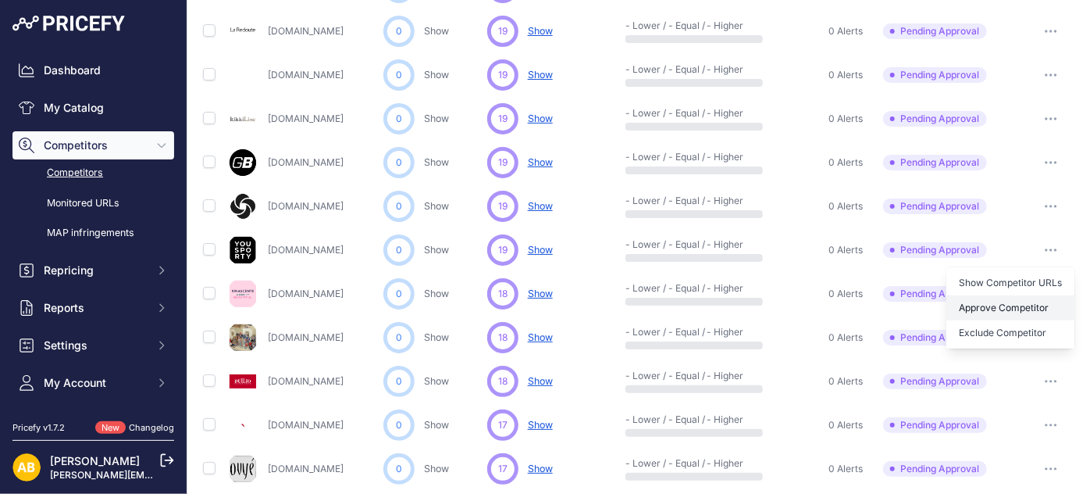
click at [1004, 311] on button "Approve Competitor" at bounding box center [1011, 307] width 128 height 25
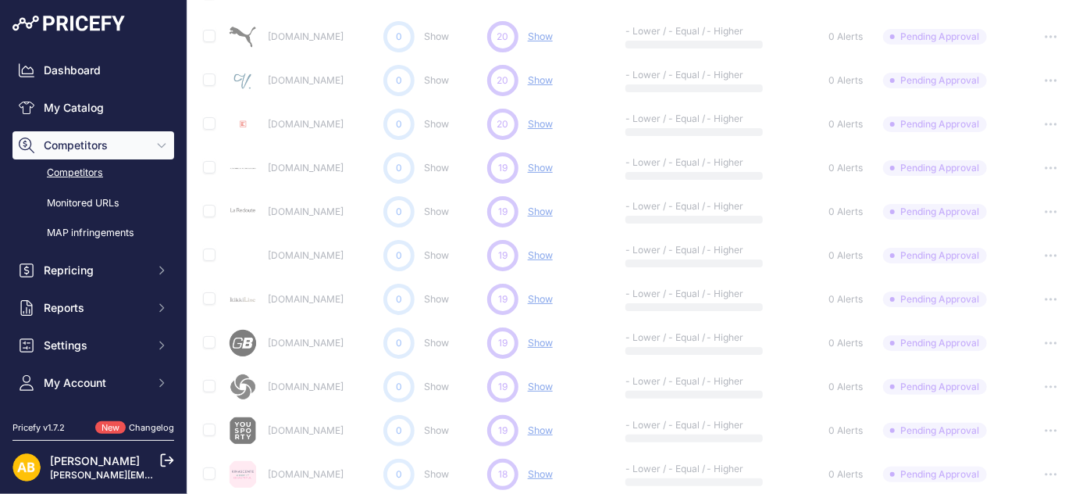
scroll to position [0, 0]
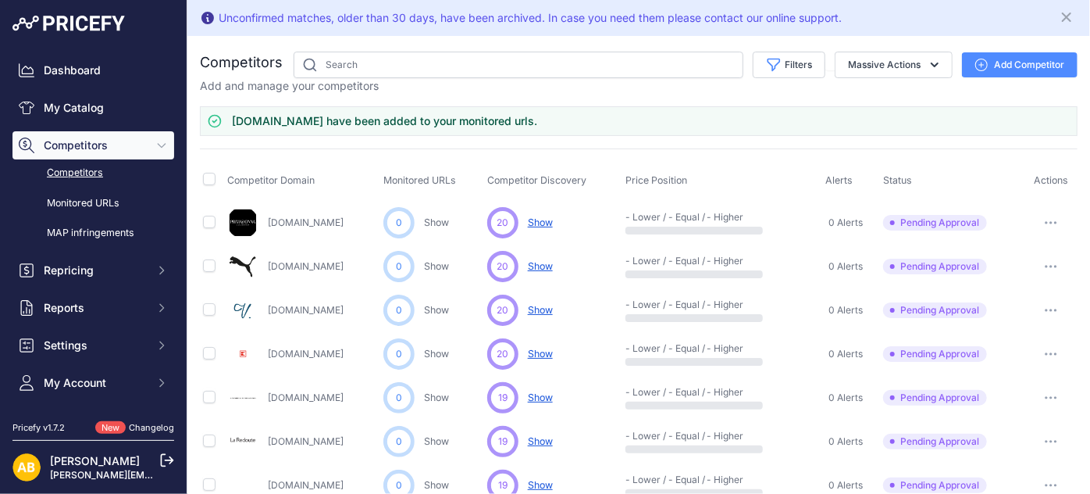
click at [82, 167] on link "Competitors" at bounding box center [93, 172] width 162 height 27
click at [105, 205] on link "Monitored URLs" at bounding box center [93, 203] width 162 height 27
click at [116, 208] on link "Monitored URLs" at bounding box center [93, 203] width 162 height 27
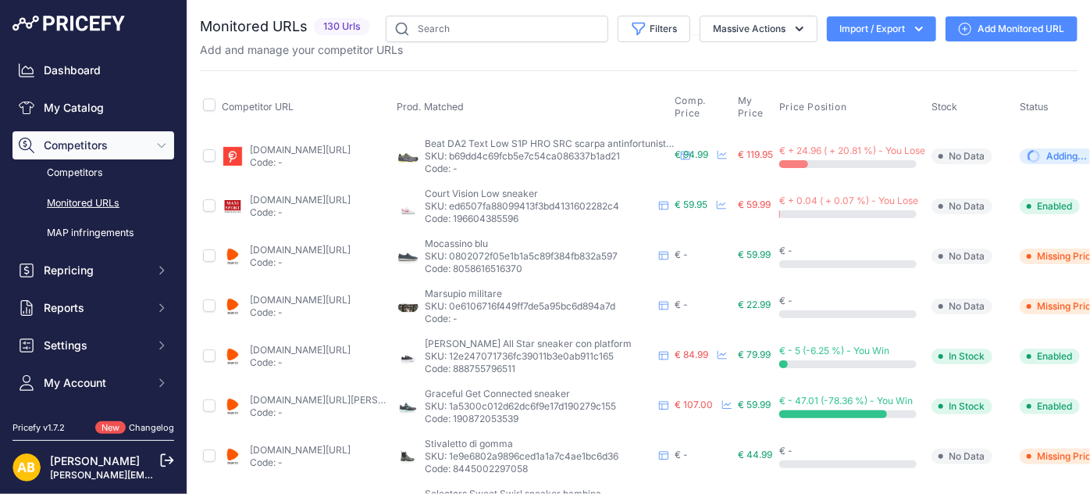
scroll to position [355, 0]
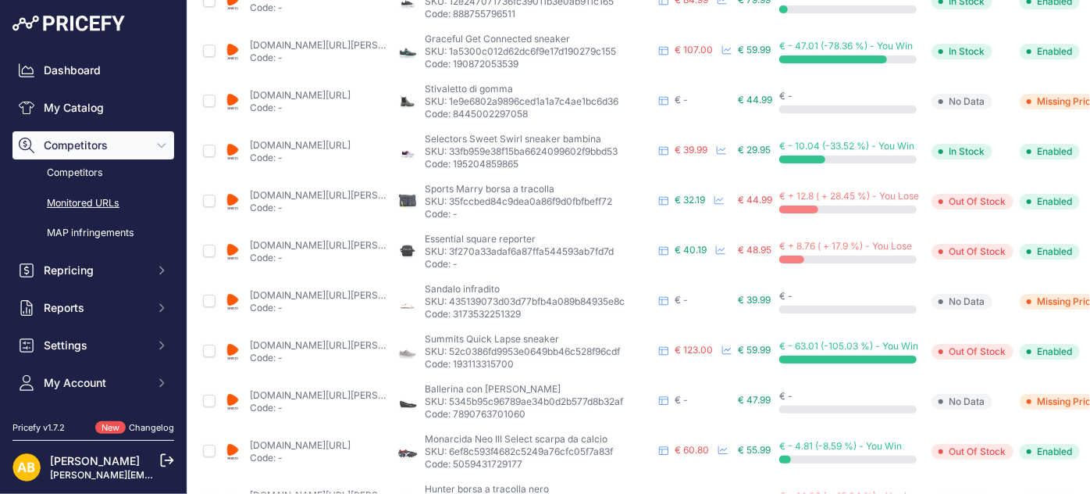
click at [283, 192] on link "zalando.it/suri-frey-borsa-a-tracolla-blue-500-sue51h0ea-k11.html?prirule_jdsni…" at bounding box center [338, 195] width 177 height 12
click at [766, 199] on span "€ 44.99" at bounding box center [755, 200] width 34 height 12
click at [766, 200] on span "€ 44.99" at bounding box center [755, 200] width 34 height 12
click at [796, 198] on span "€ + 12.8 ( + 28.45 %) - You Lose" at bounding box center [849, 196] width 140 height 12
click at [756, 152] on span "€ 29.95" at bounding box center [754, 150] width 33 height 12
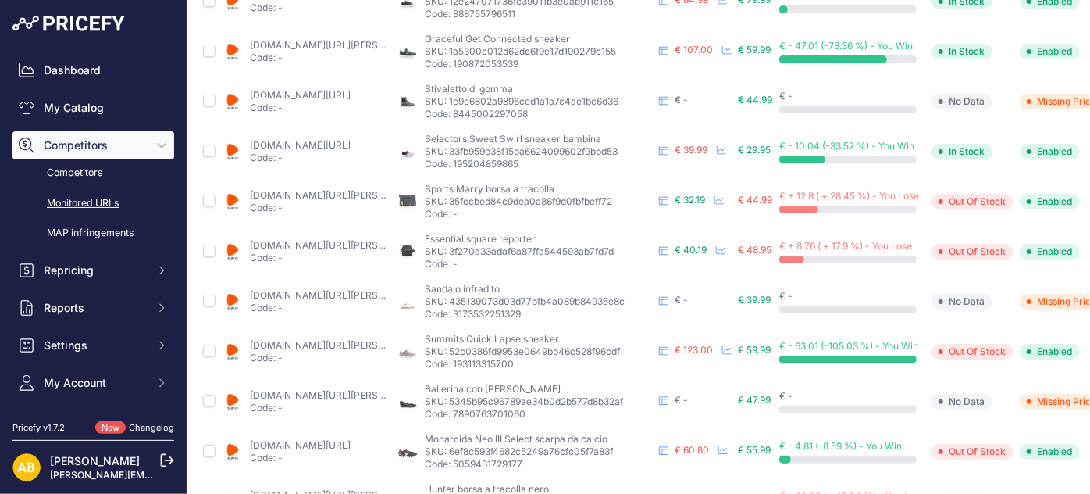
click at [808, 144] on span "€ - 10.04 (-33.52 %) - You Win" at bounding box center [846, 146] width 135 height 12
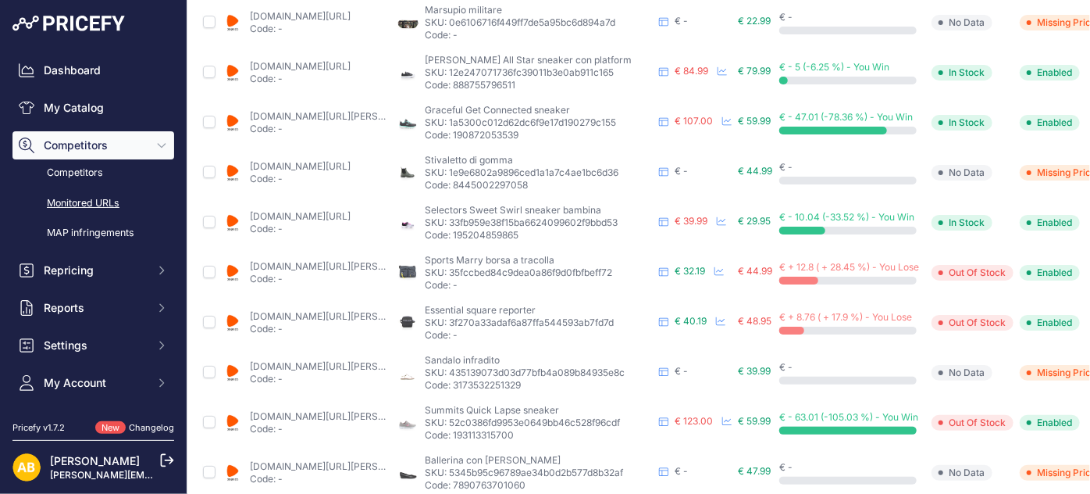
scroll to position [283, 75]
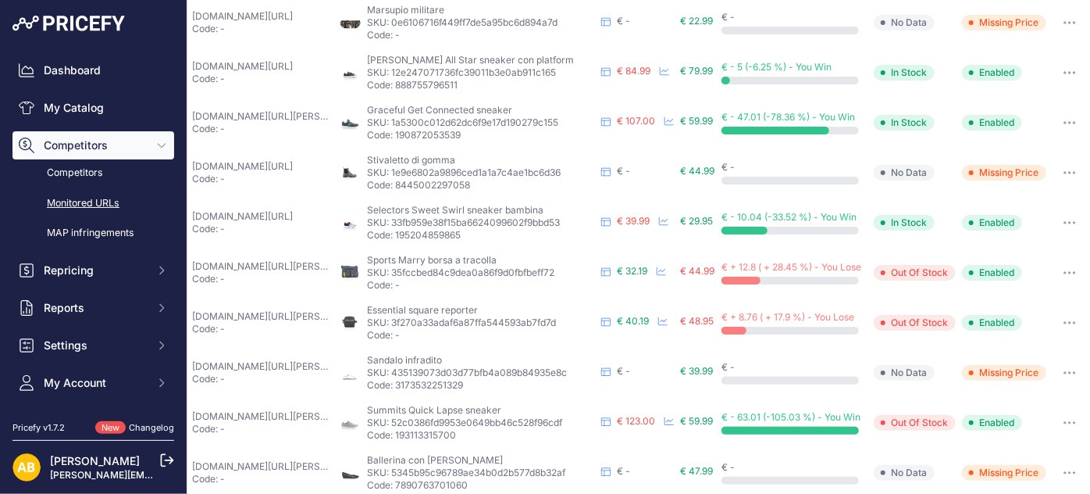
click at [1064, 222] on icon "button" at bounding box center [1065, 223] width 2 height 2
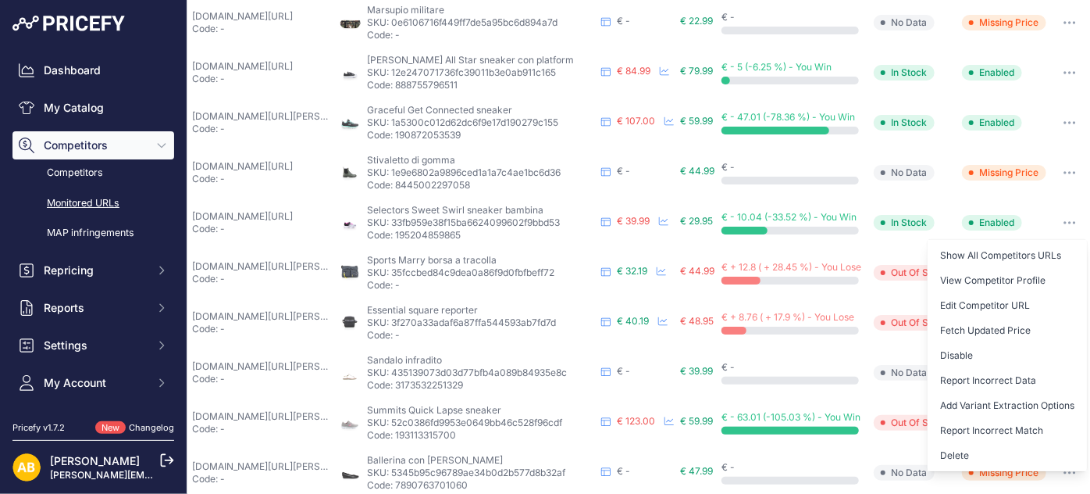
click at [679, 235] on td "€ 29.95 My Cost: 0.00" at bounding box center [697, 223] width 41 height 50
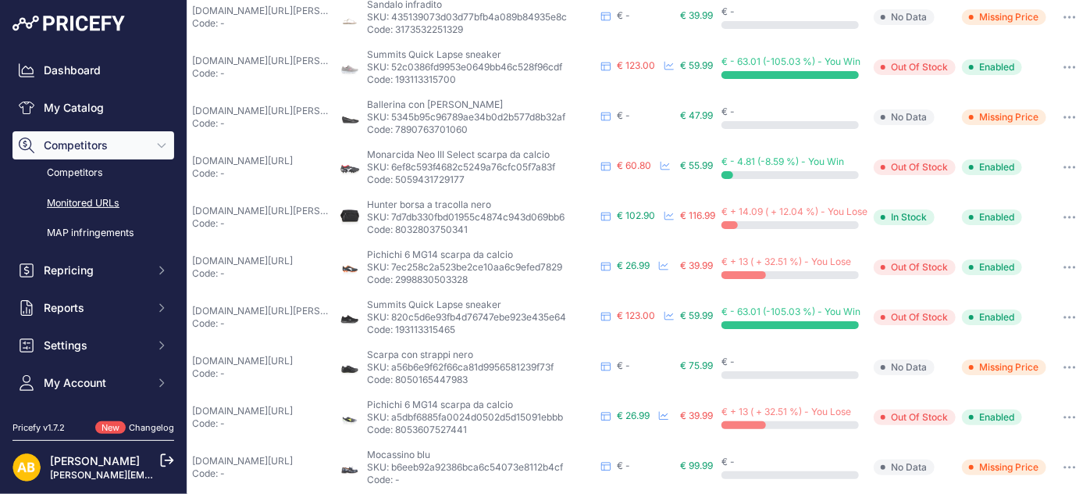
scroll to position [712, 75]
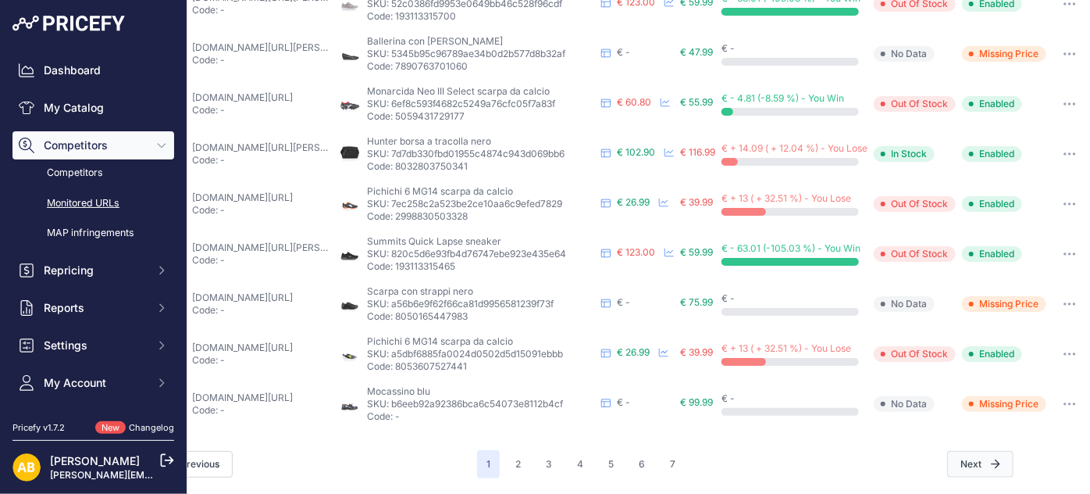
click at [975, 458] on button "Next" at bounding box center [980, 464] width 66 height 27
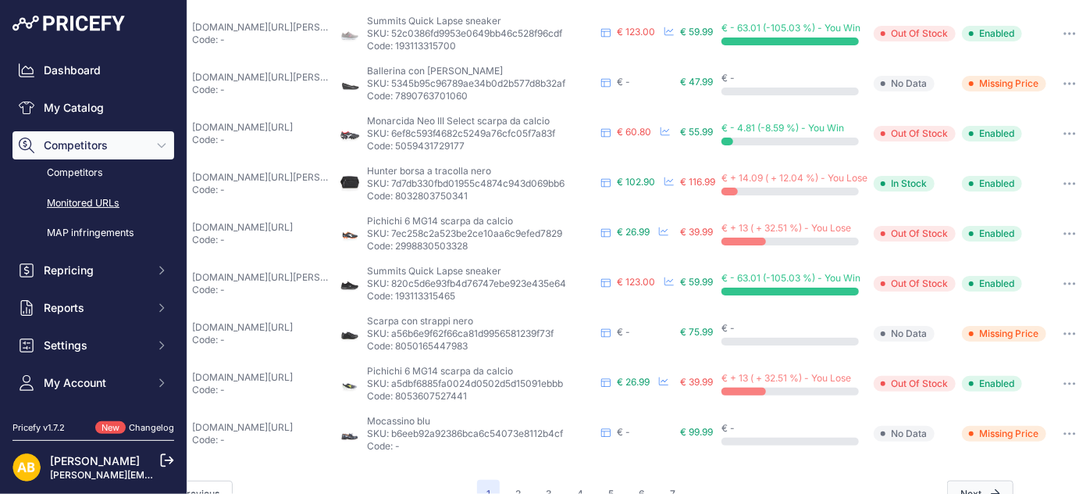
scroll to position [751, 75]
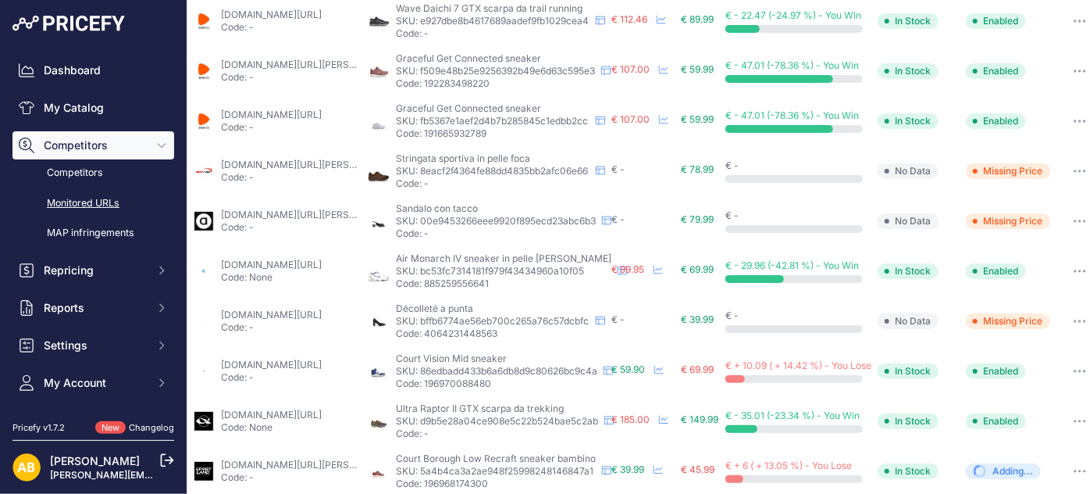
scroll to position [711, 29]
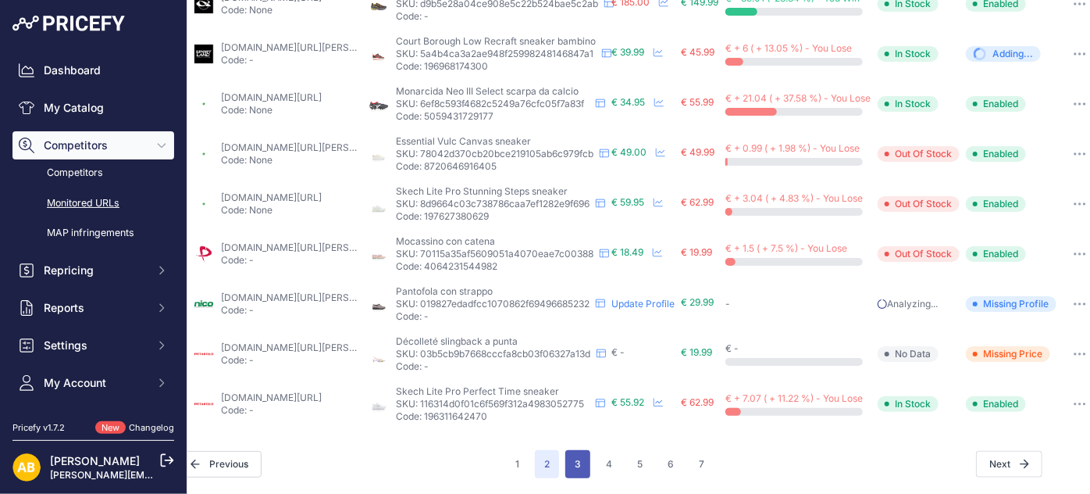
click at [575, 450] on button "3" at bounding box center [577, 464] width 25 height 28
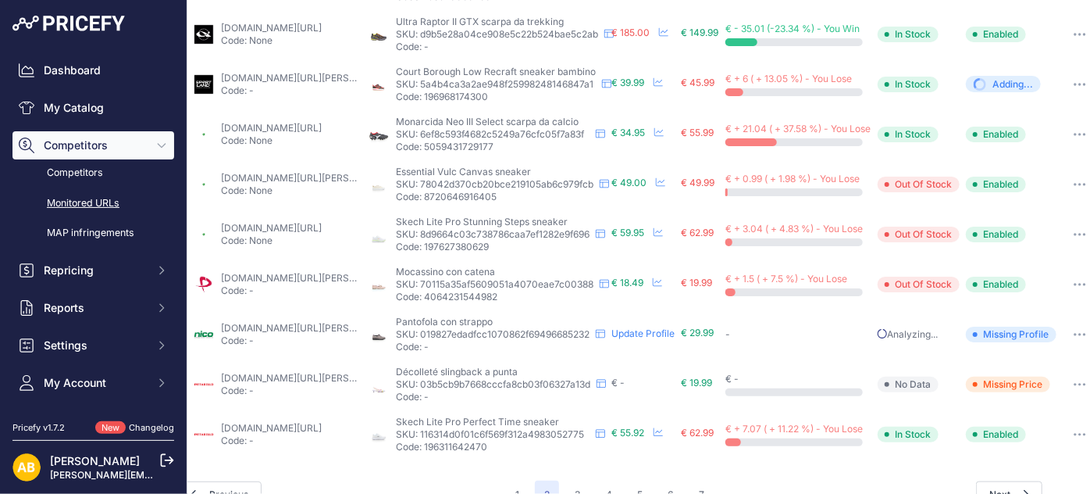
scroll to position [751, 29]
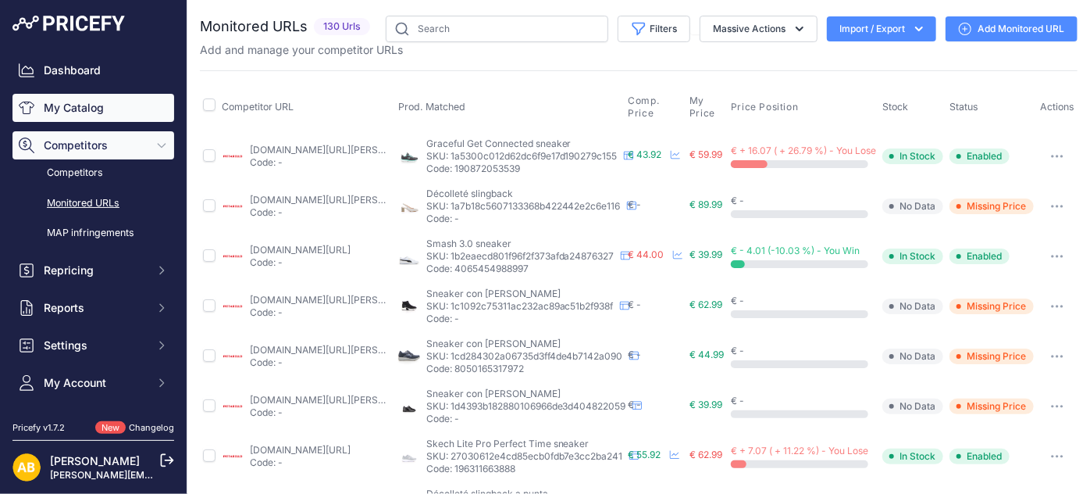
click at [93, 111] on link "My Catalog" at bounding box center [93, 108] width 162 height 28
